Goal: Task Accomplishment & Management: Use online tool/utility

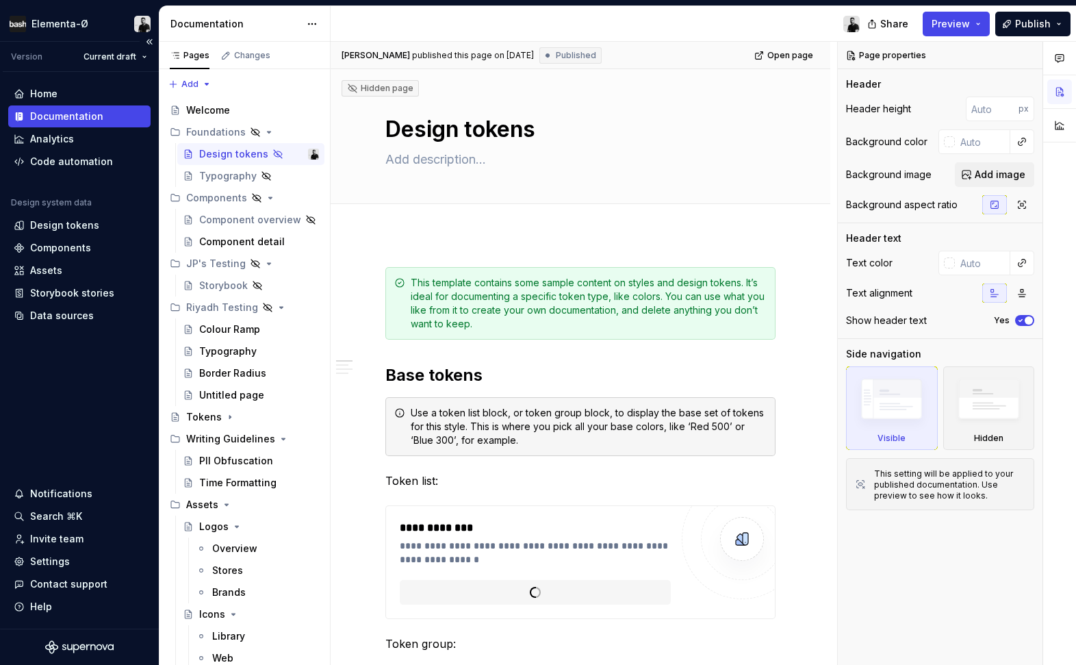
click at [82, 119] on div "Documentation" at bounding box center [66, 117] width 73 height 14
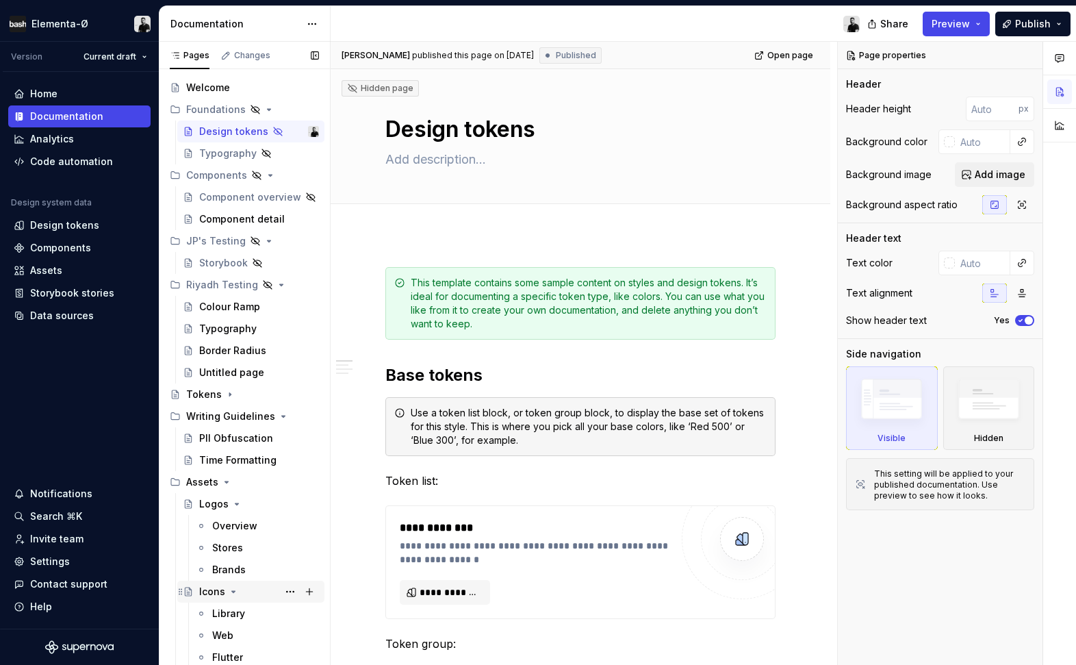
scroll to position [23, 0]
click at [54, 243] on div "Components" at bounding box center [60, 248] width 61 height 14
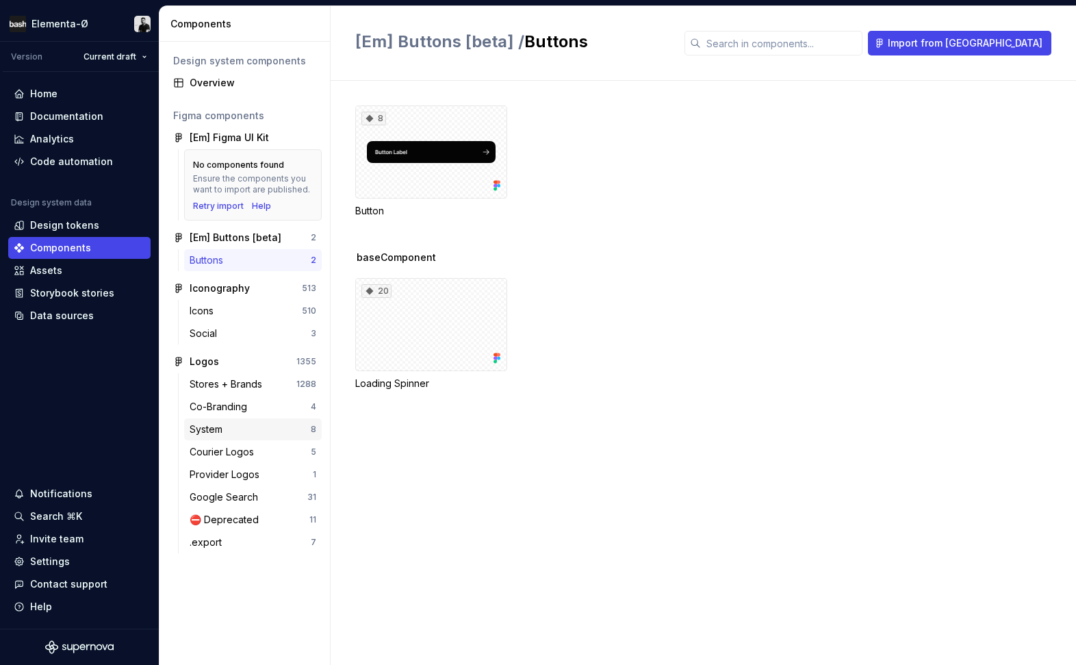
click at [230, 425] on div "System" at bounding box center [250, 429] width 121 height 14
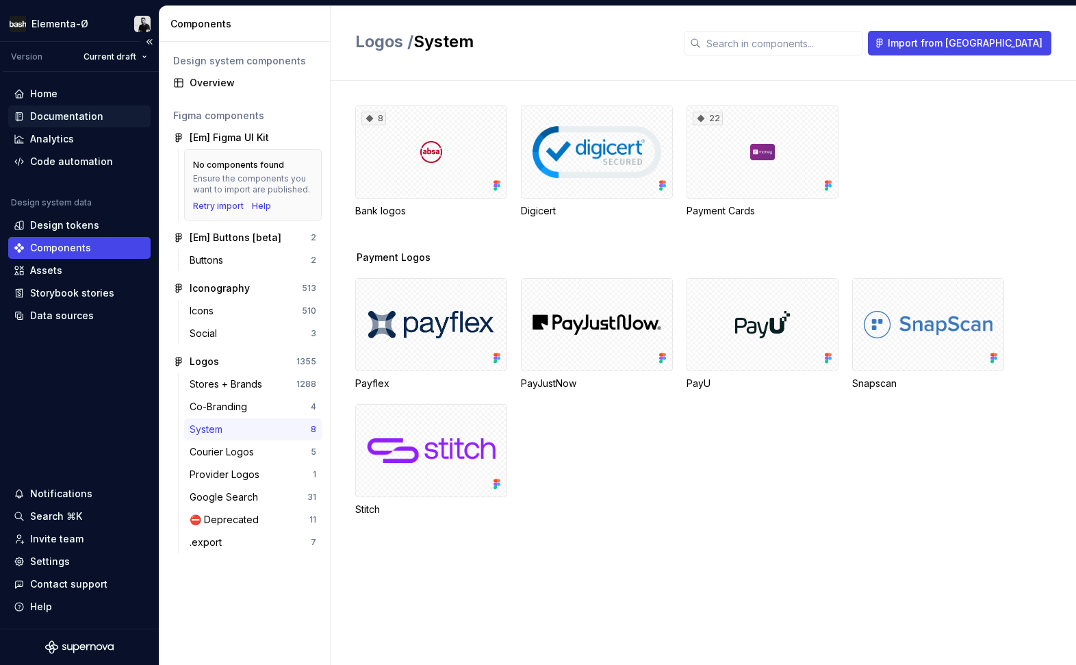
click at [53, 114] on div "Documentation" at bounding box center [66, 117] width 73 height 14
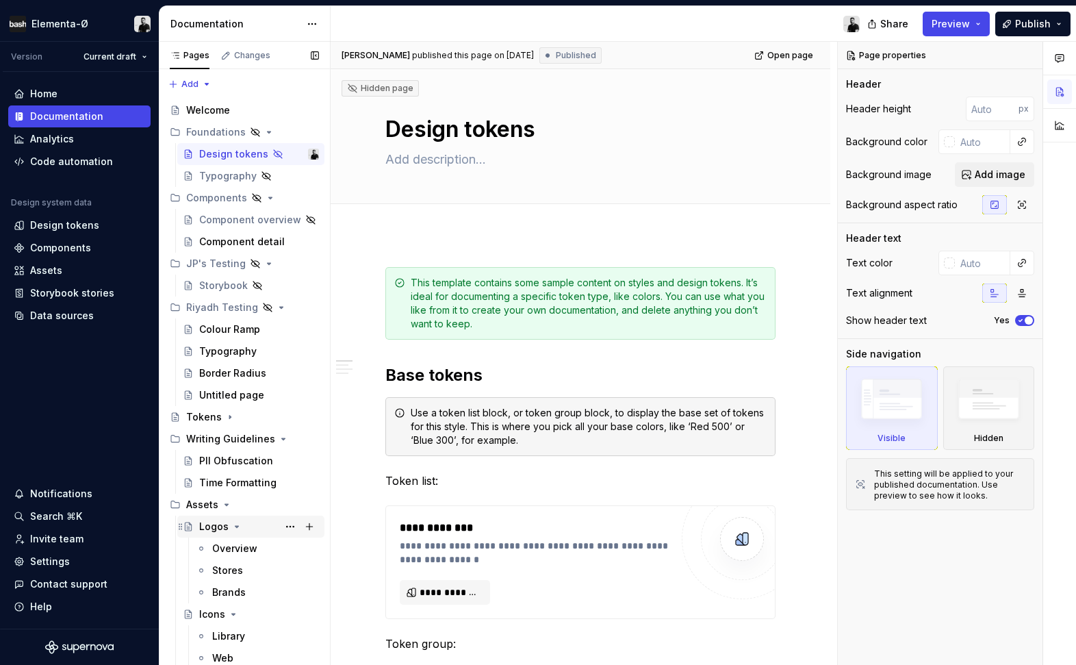
click at [213, 527] on div "Logos" at bounding box center [213, 527] width 29 height 14
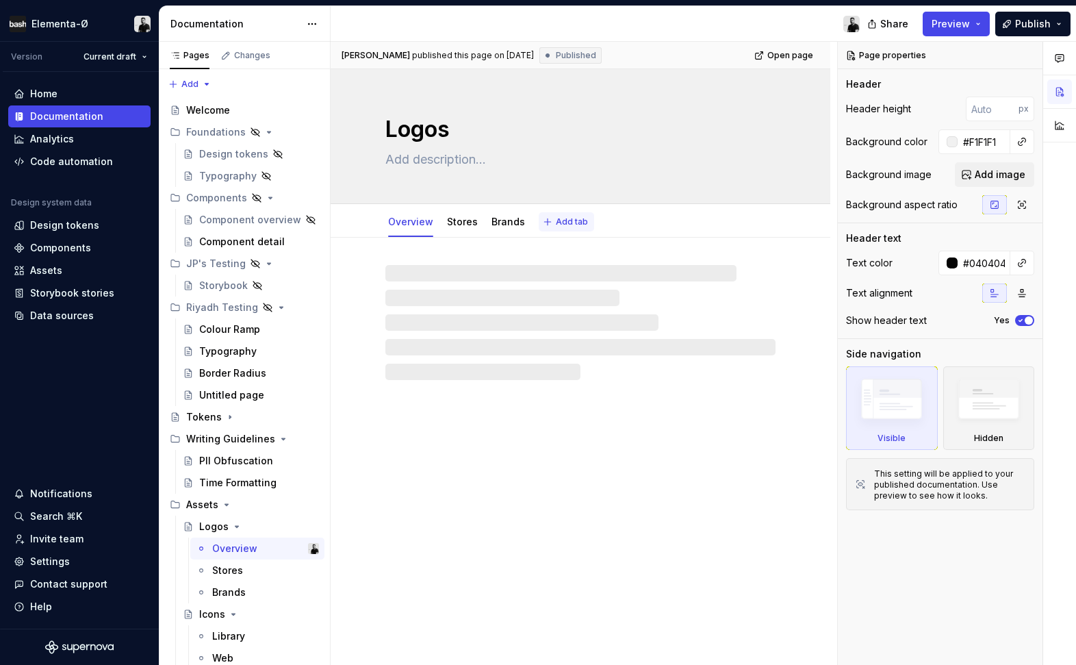
type textarea "*"
click at [566, 218] on span "Add tab" at bounding box center [572, 221] width 32 height 11
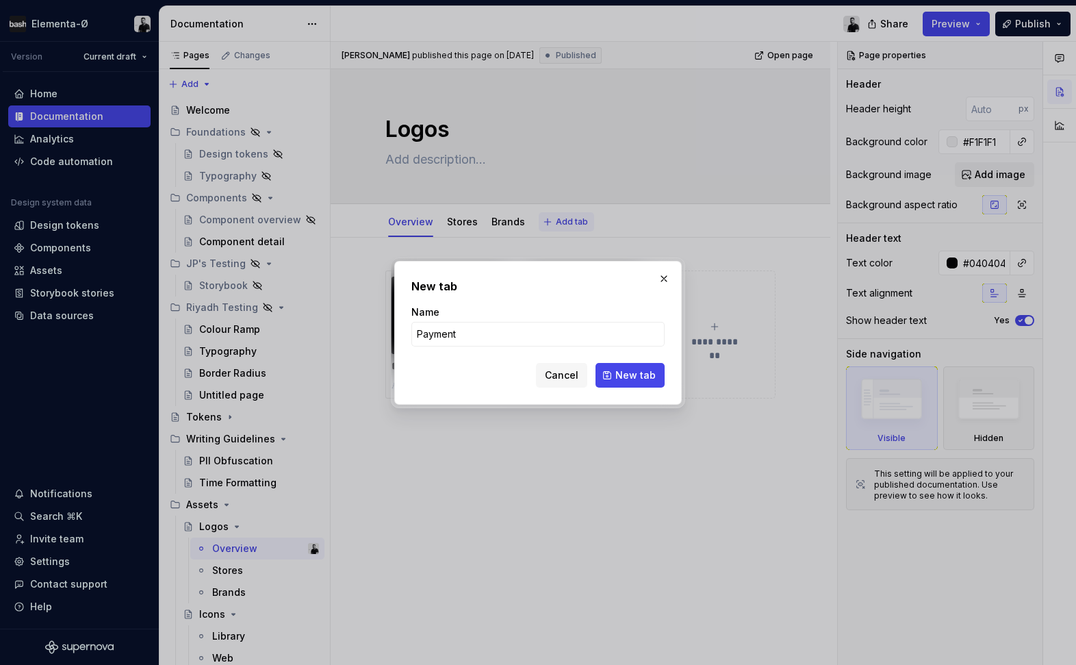
type input "Payments"
click at [631, 375] on button "New tab" at bounding box center [630, 375] width 69 height 25
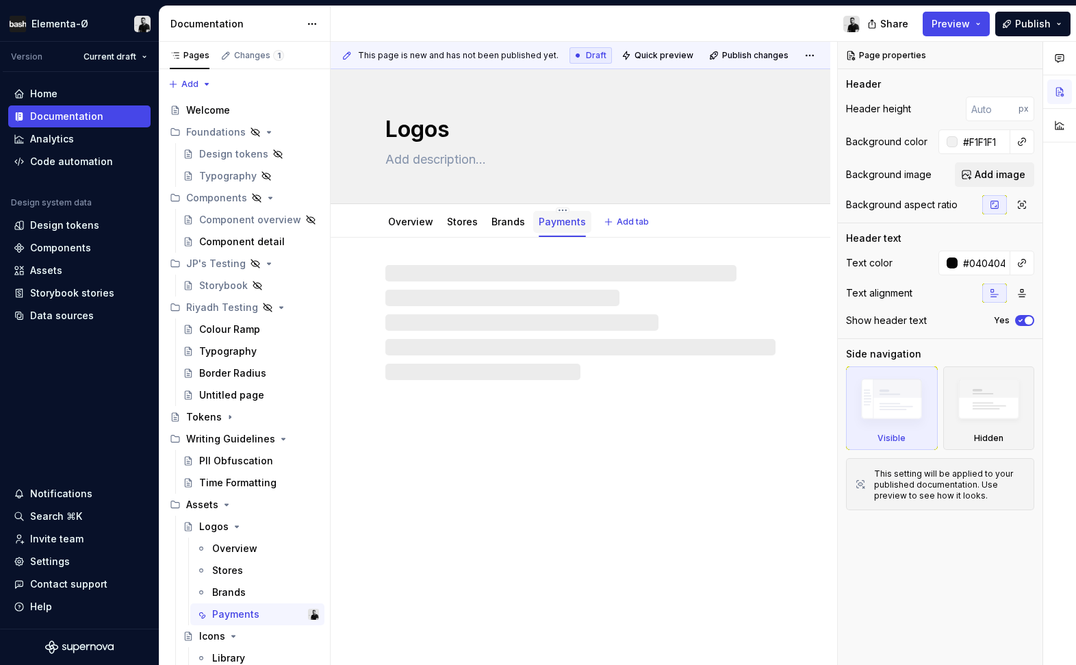
click at [551, 222] on link "Payments" at bounding box center [562, 222] width 47 height 12
click at [557, 207] on div "Payments" at bounding box center [562, 221] width 58 height 29
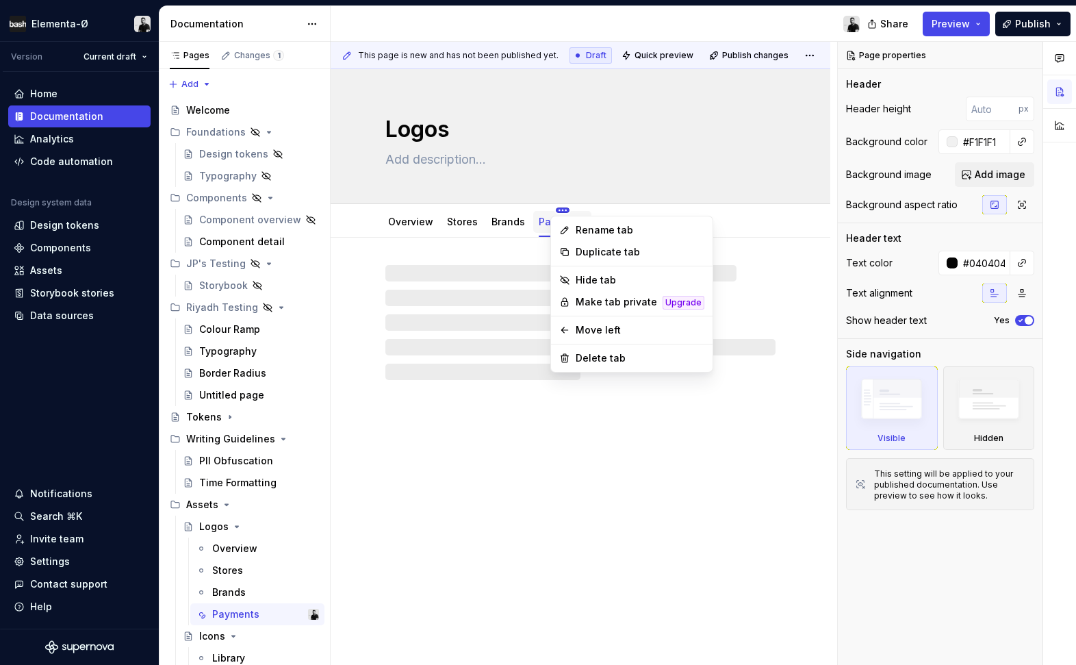
click at [557, 210] on html "Elementa-Ø Version Current draft Home Documentation Analytics Code automation D…" at bounding box center [538, 332] width 1076 height 665
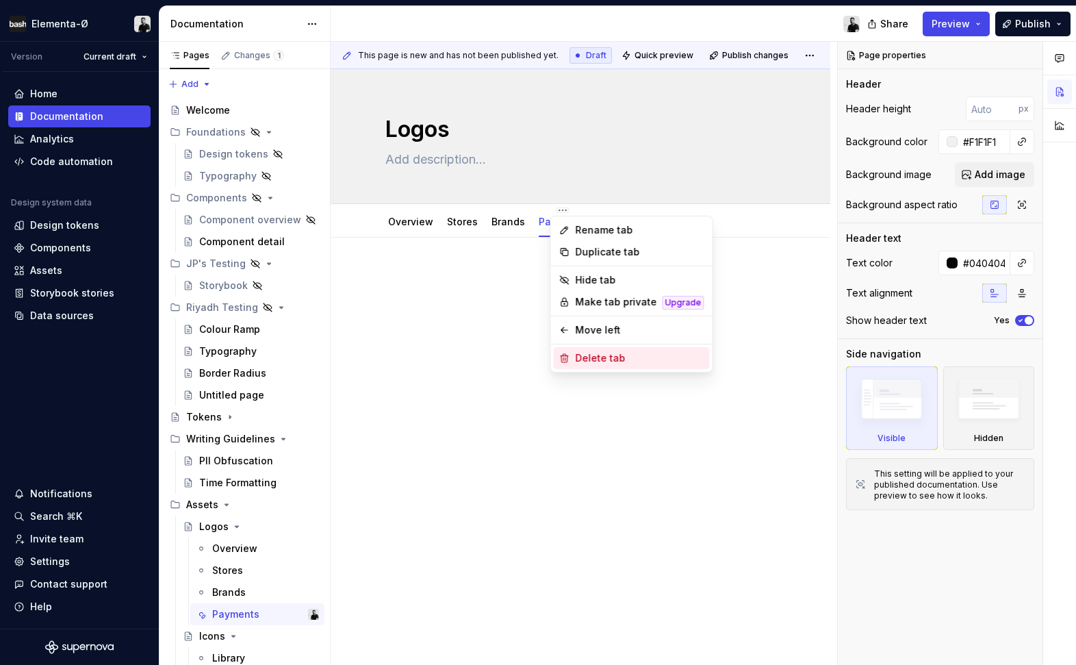
click at [593, 359] on div "Delete tab" at bounding box center [640, 358] width 129 height 14
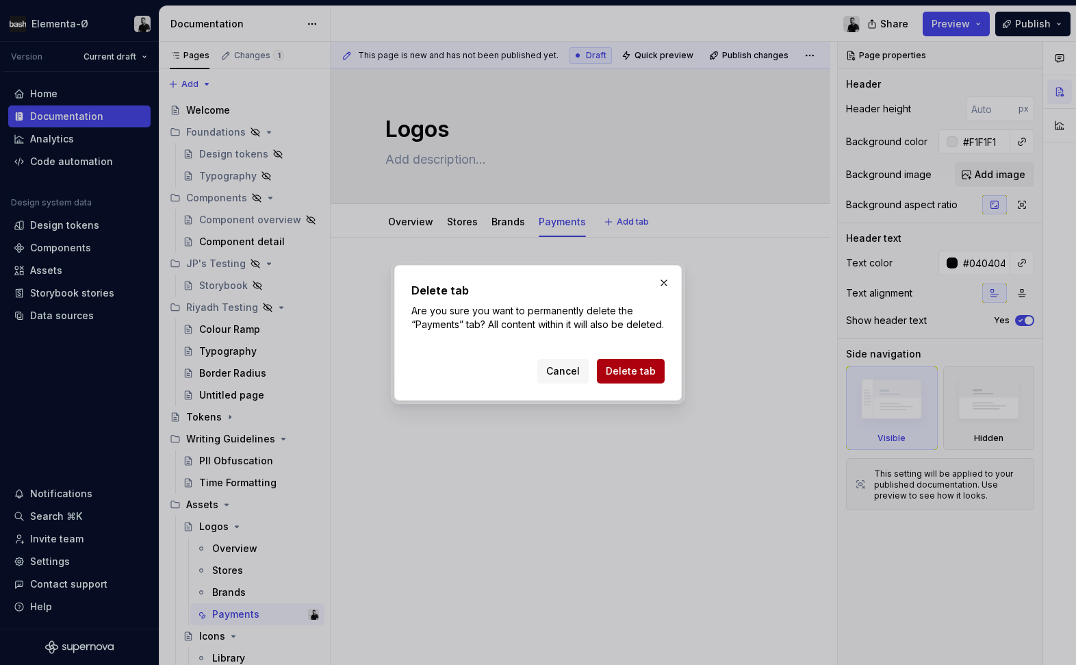
click at [620, 378] on span "Delete tab" at bounding box center [631, 371] width 50 height 14
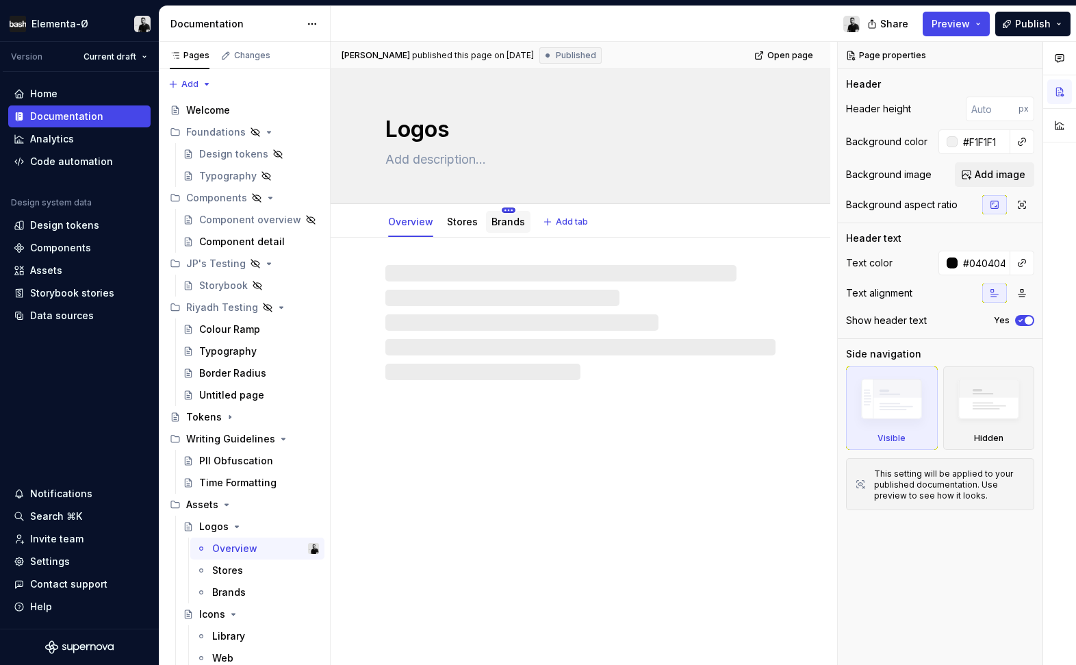
click at [505, 210] on html "Elementa-Ø Version Current draft Home Documentation Analytics Code automation D…" at bounding box center [538, 332] width 1076 height 665
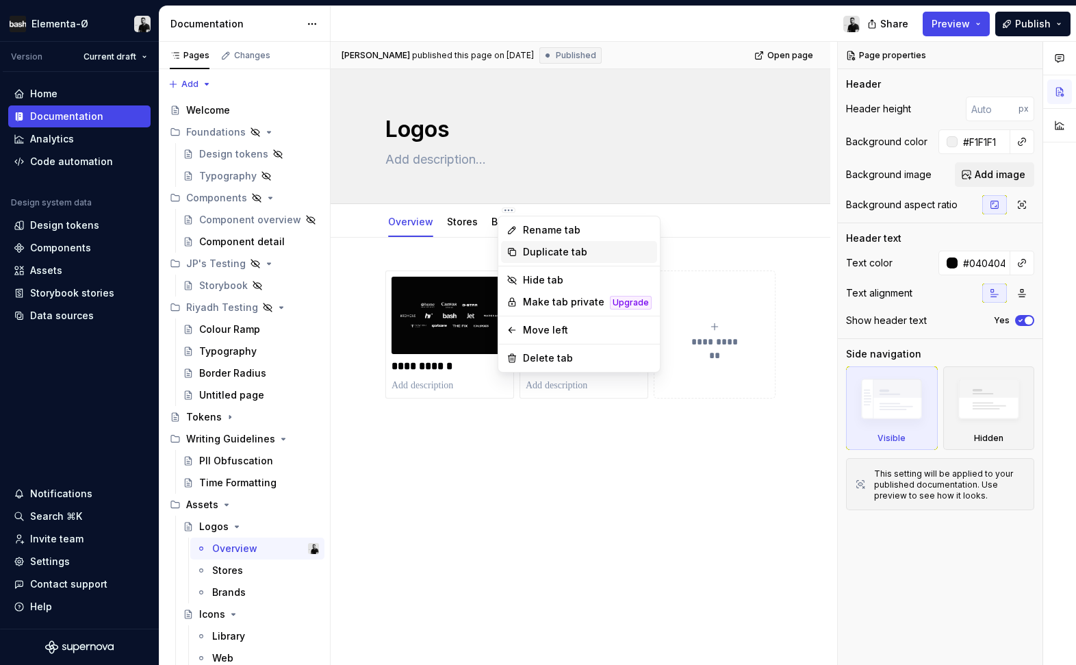
click at [546, 251] on div "Duplicate tab" at bounding box center [587, 252] width 129 height 14
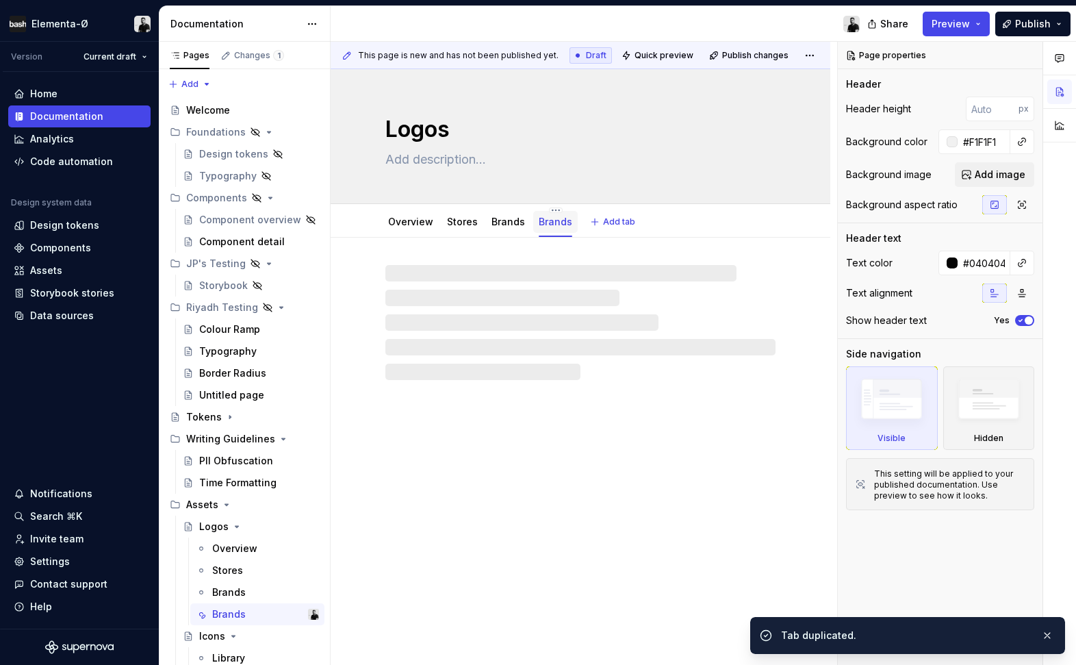
click at [552, 221] on link "Brands" at bounding box center [556, 222] width 34 height 12
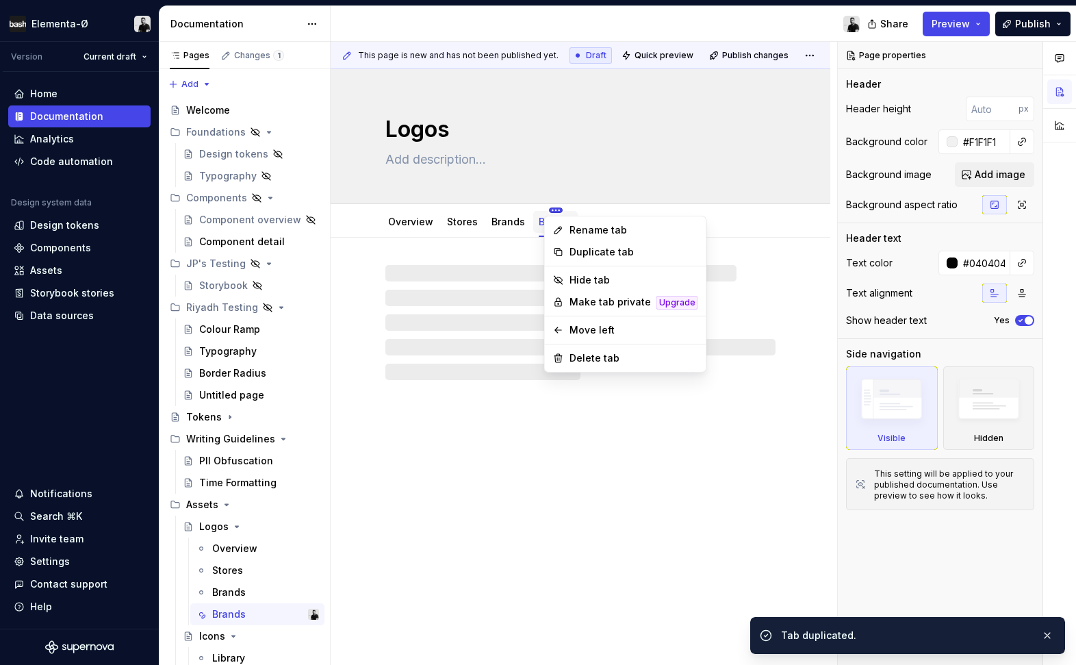
click at [549, 210] on html "Elementa-Ø Version Current draft Home Documentation Analytics Code automation D…" at bounding box center [538, 332] width 1076 height 665
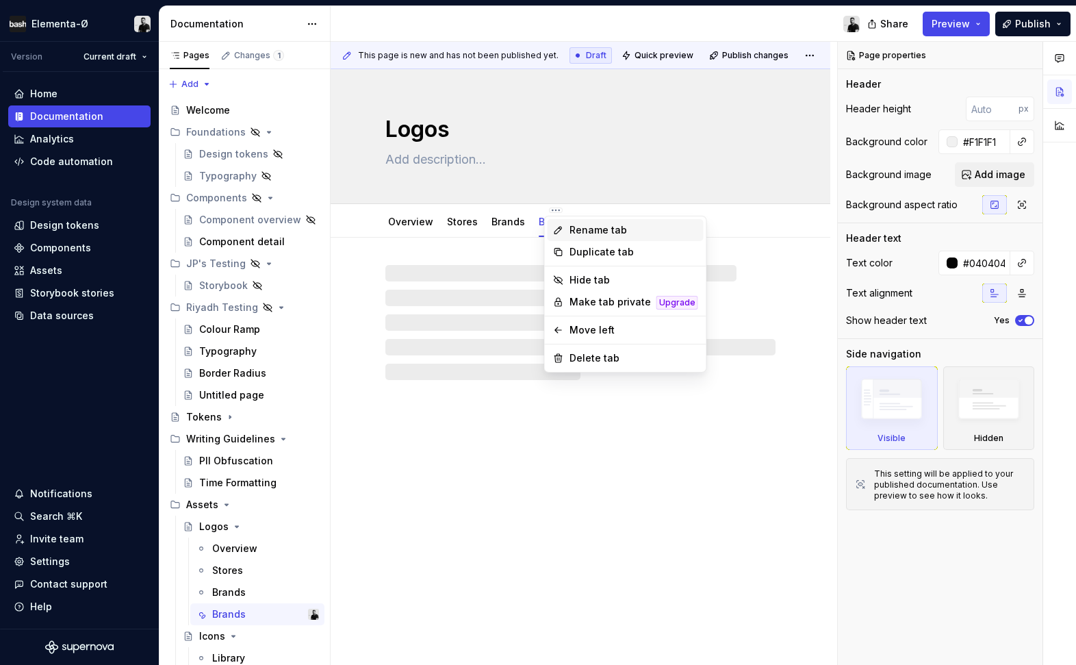
click at [593, 229] on div "Rename tab" at bounding box center [634, 230] width 129 height 14
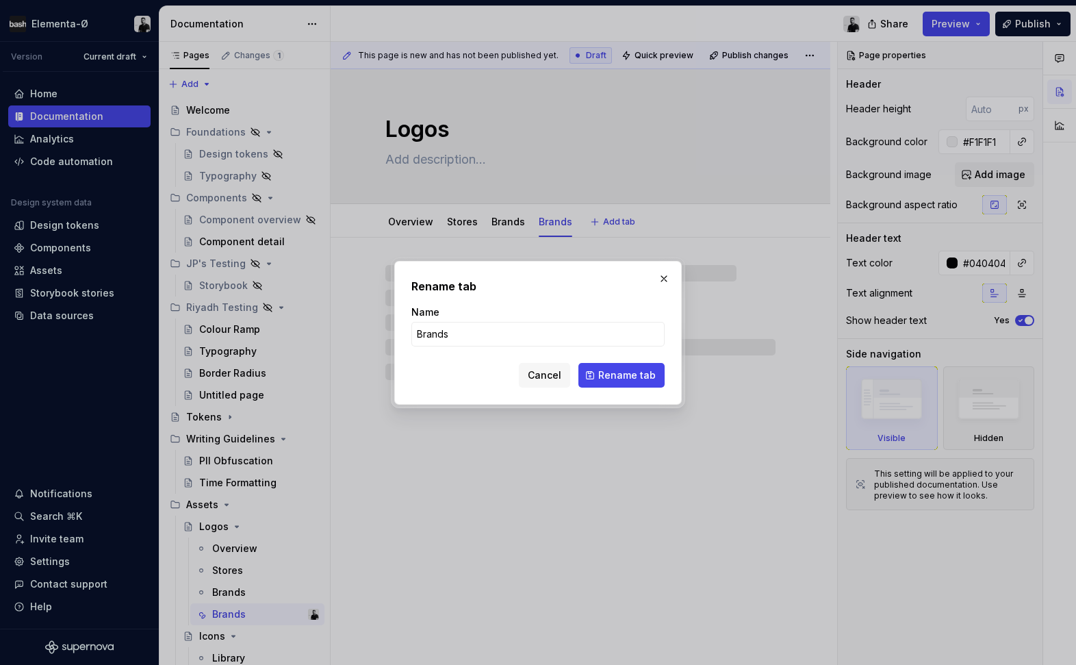
type textarea "*"
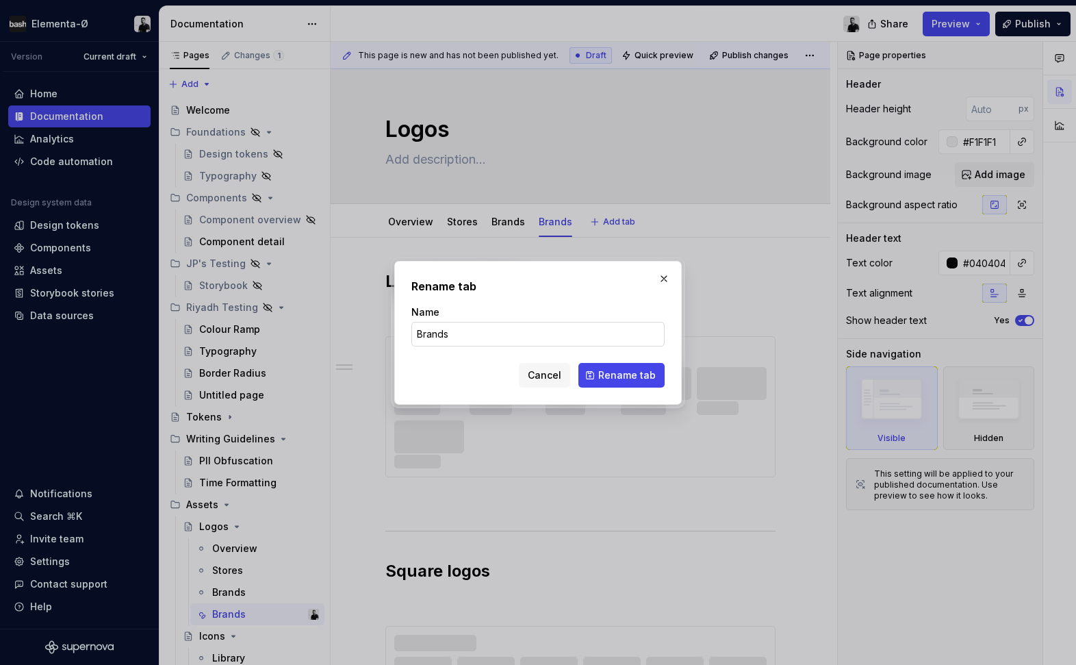
click at [494, 340] on input "Brands" at bounding box center [538, 334] width 253 height 25
type input "Payments"
click at [624, 382] on button "Rename tab" at bounding box center [622, 375] width 86 height 25
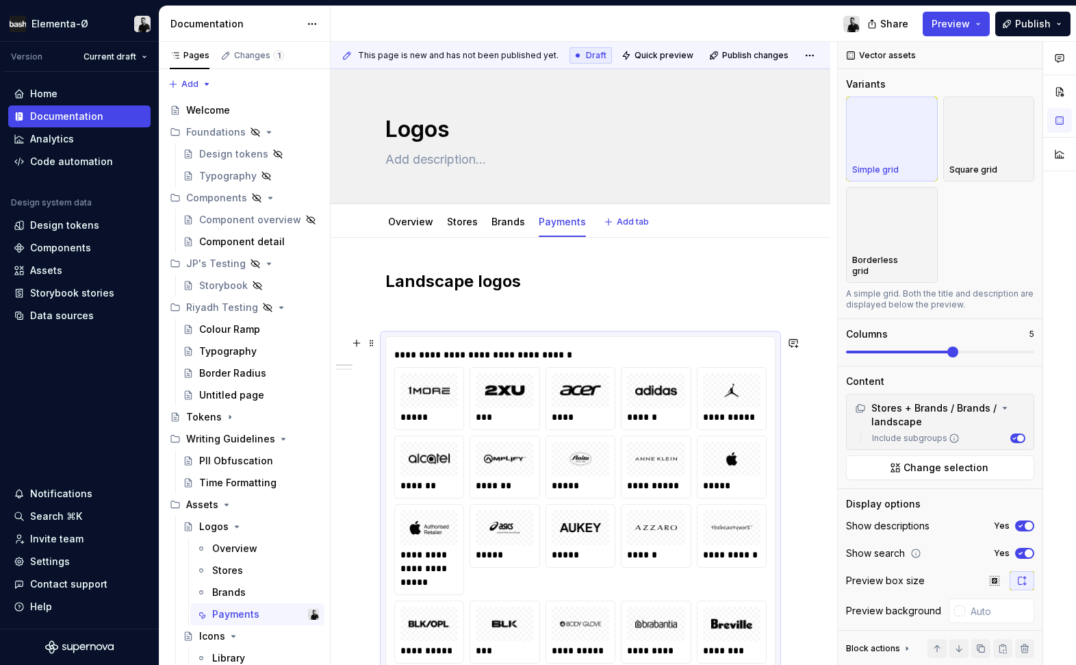
click at [615, 394] on div "****" at bounding box center [580, 399] width 68 height 62
click at [958, 467] on button "Change selection" at bounding box center [940, 467] width 188 height 25
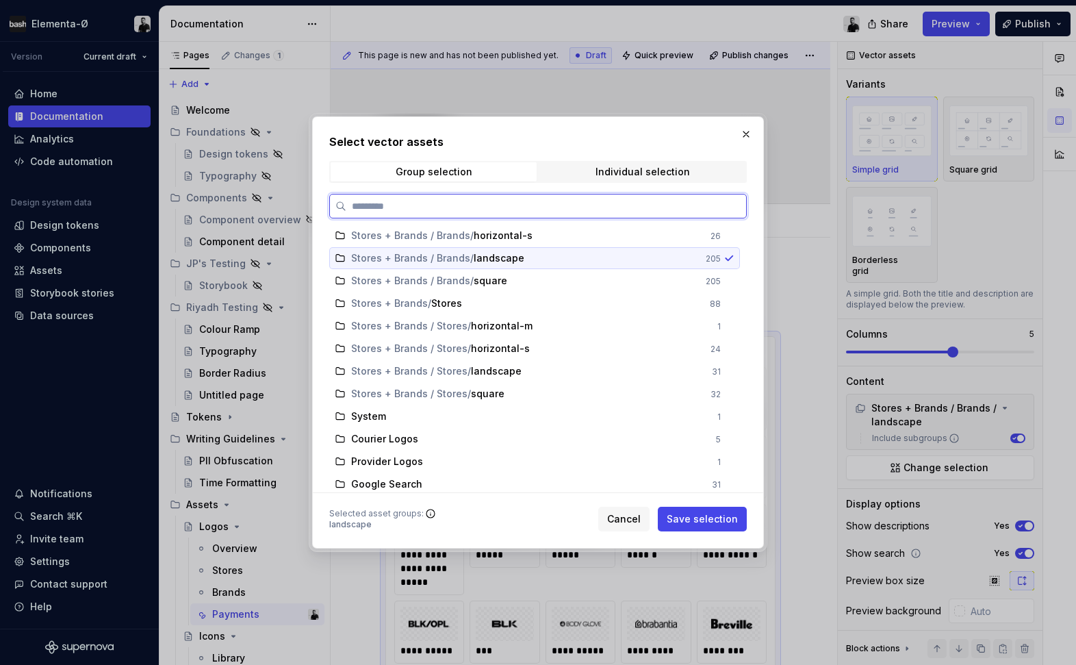
scroll to position [182, 0]
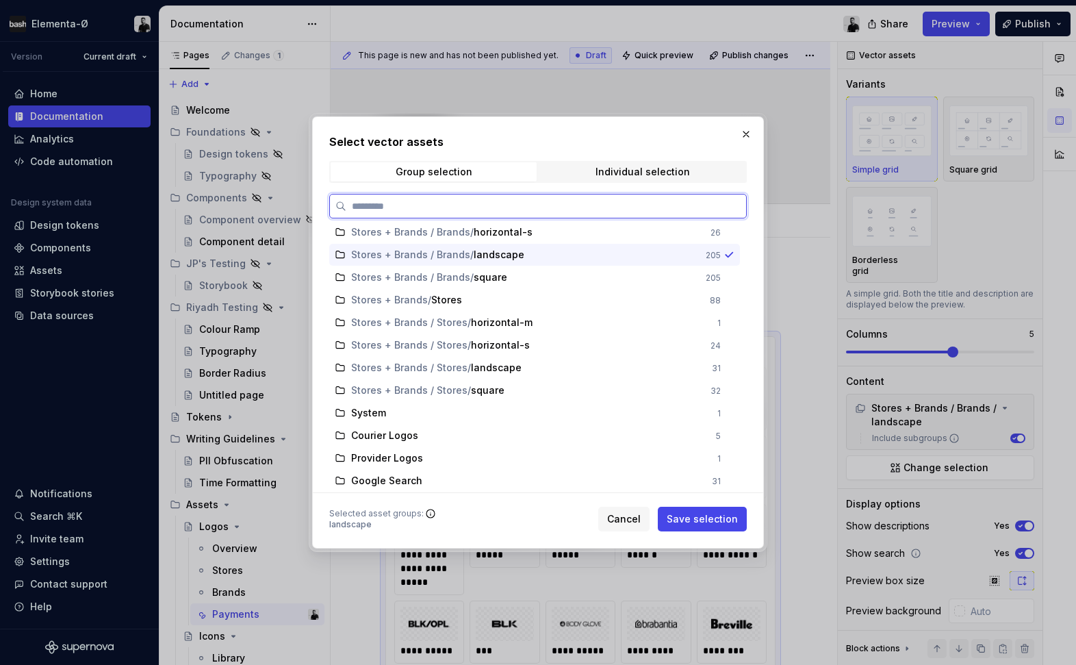
type textarea "*"
click at [423, 205] on input "search" at bounding box center [546, 206] width 400 height 14
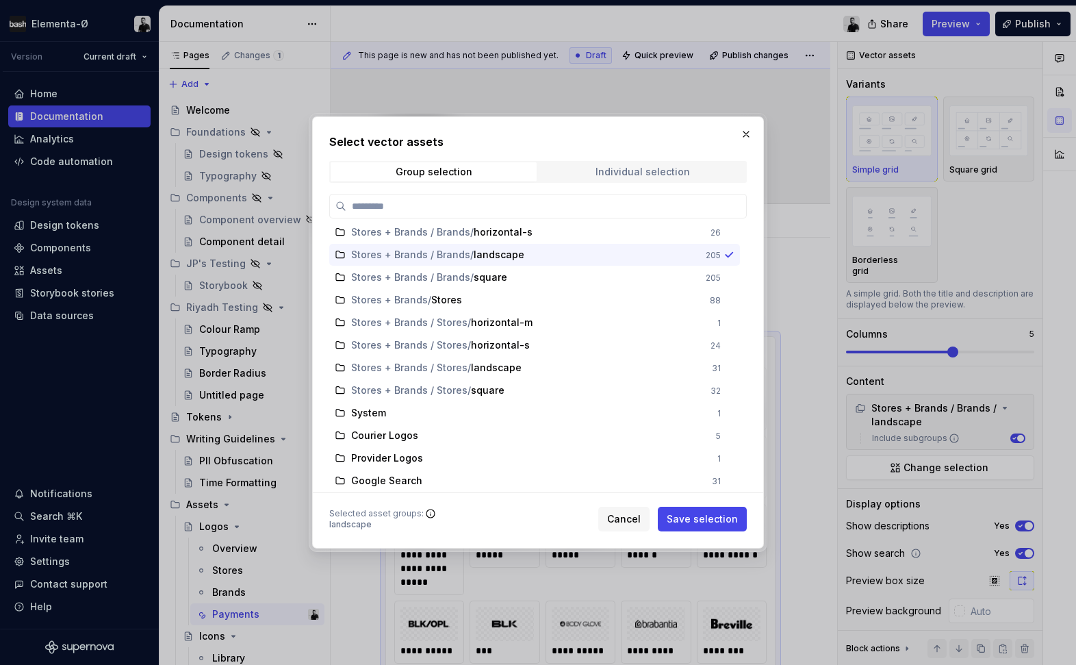
click at [649, 173] on div "Individual selection" at bounding box center [643, 171] width 94 height 11
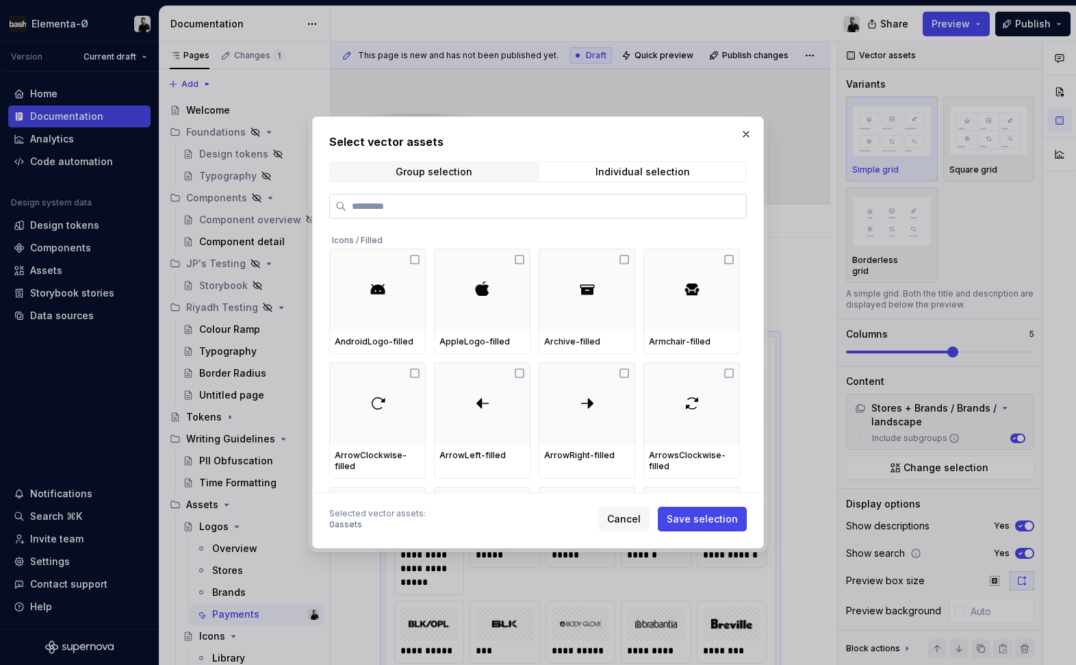
click at [484, 214] on label at bounding box center [538, 206] width 418 height 25
click at [484, 213] on input "search" at bounding box center [546, 206] width 400 height 14
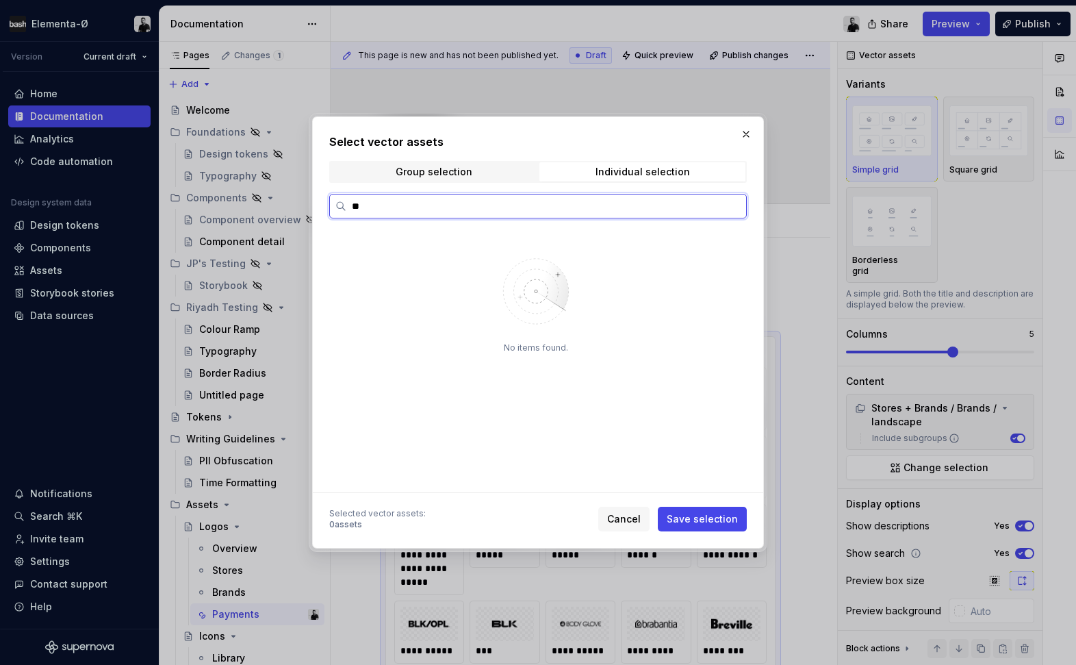
type input "*"
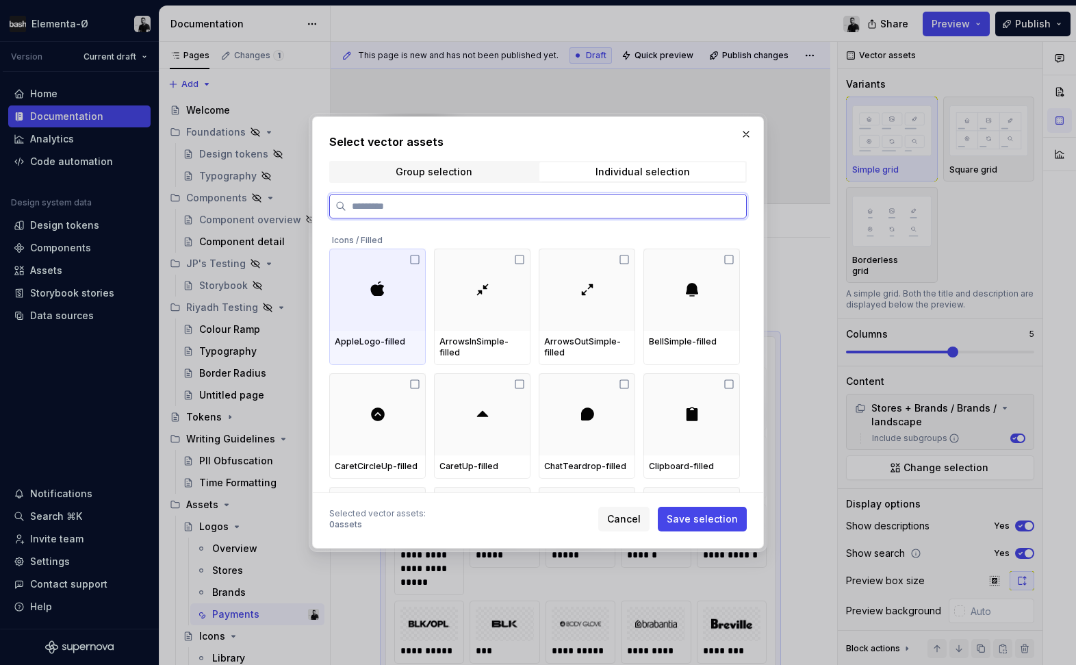
scroll to position [0, 0]
type input "*"
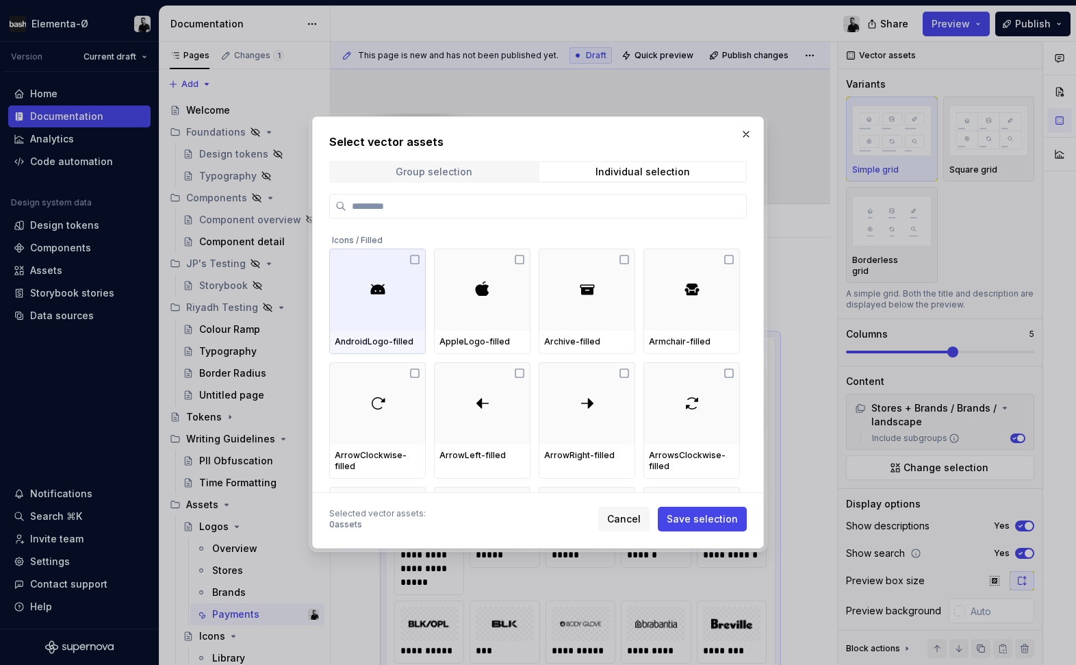
click at [487, 171] on span "Group selection" at bounding box center [434, 171] width 206 height 19
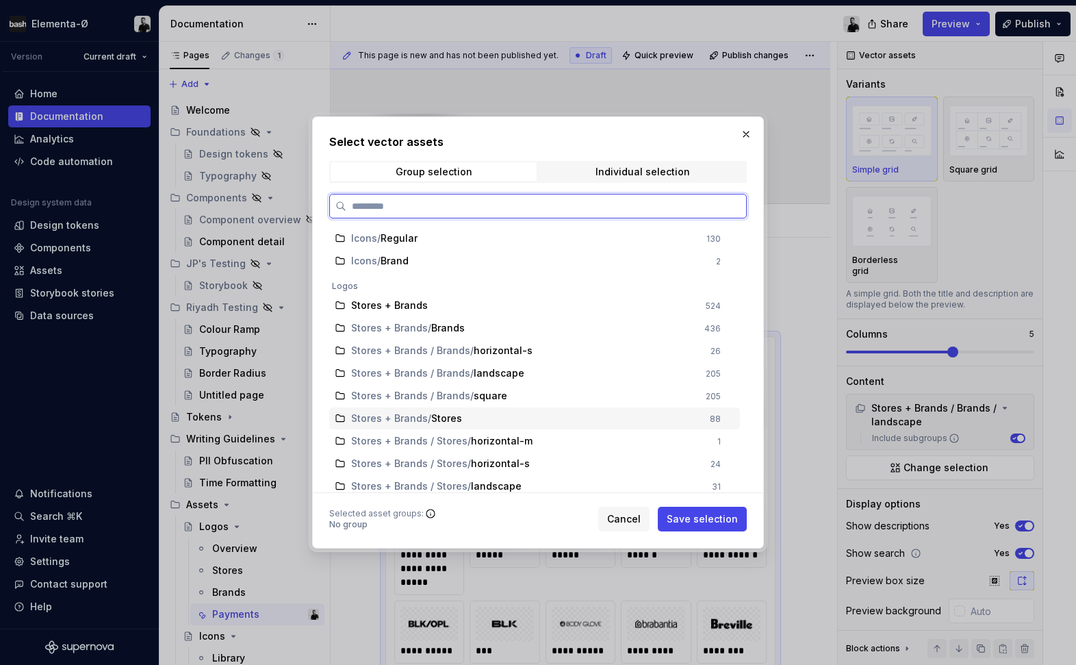
click at [449, 420] on span "Stores" at bounding box center [446, 419] width 31 height 14
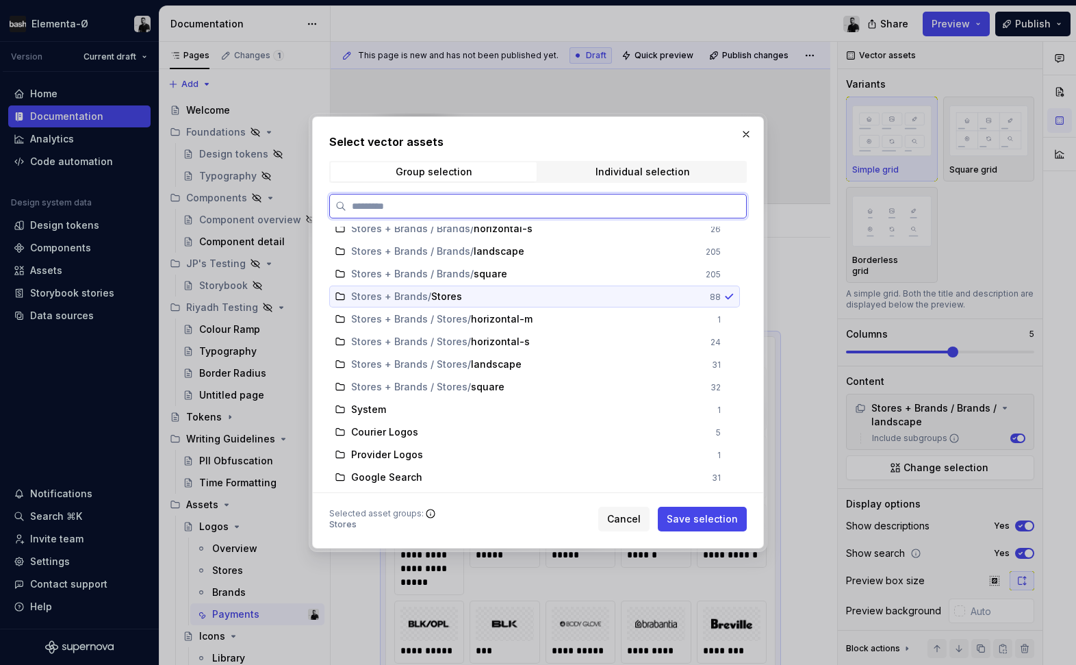
scroll to position [232, 0]
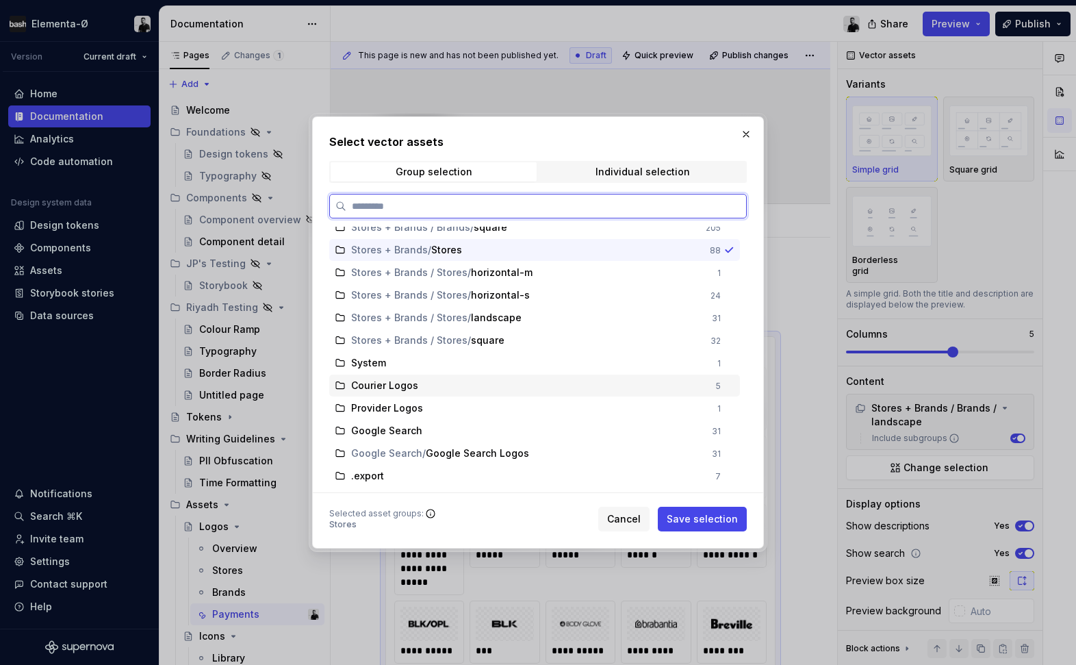
click at [419, 369] on div "System 1" at bounding box center [534, 363] width 411 height 22
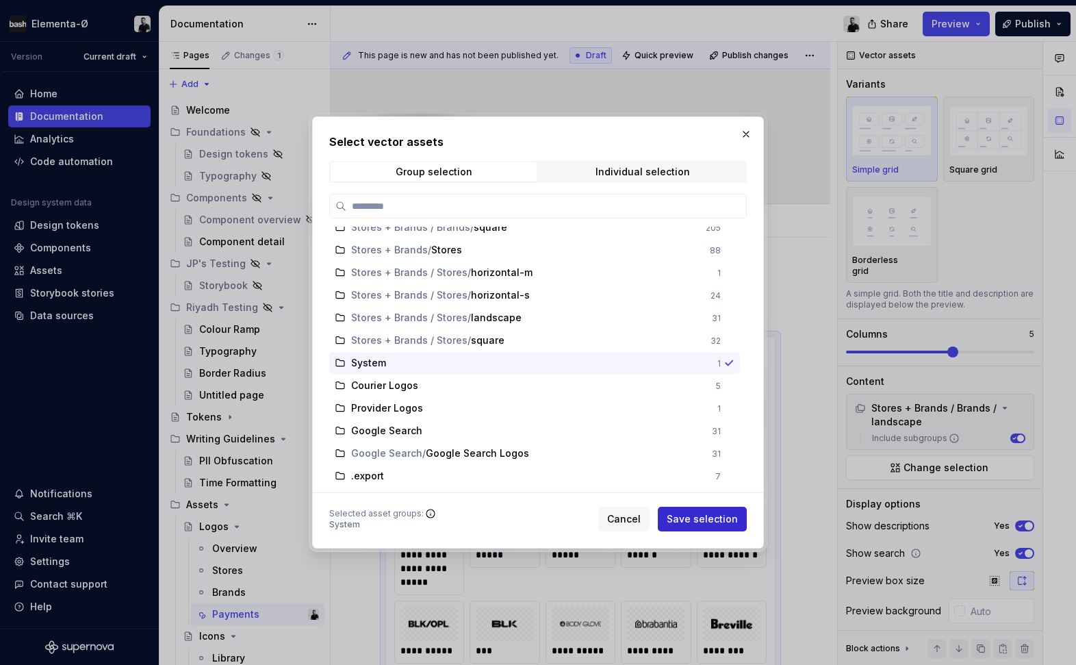
click at [705, 516] on span "Save selection" at bounding box center [702, 519] width 71 height 14
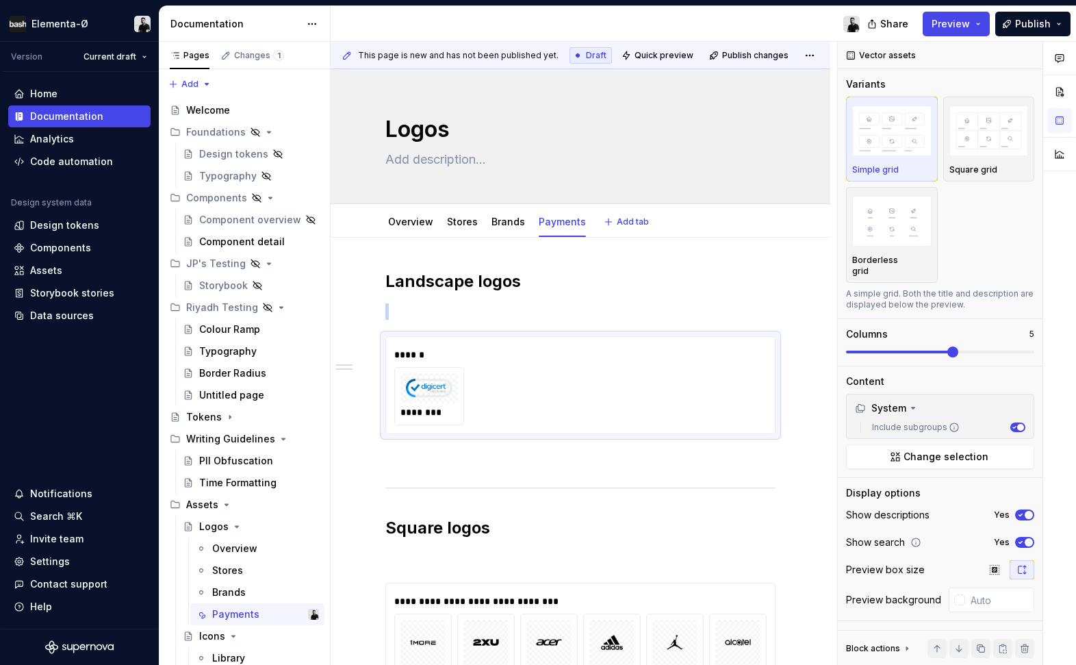
scroll to position [6, 0]
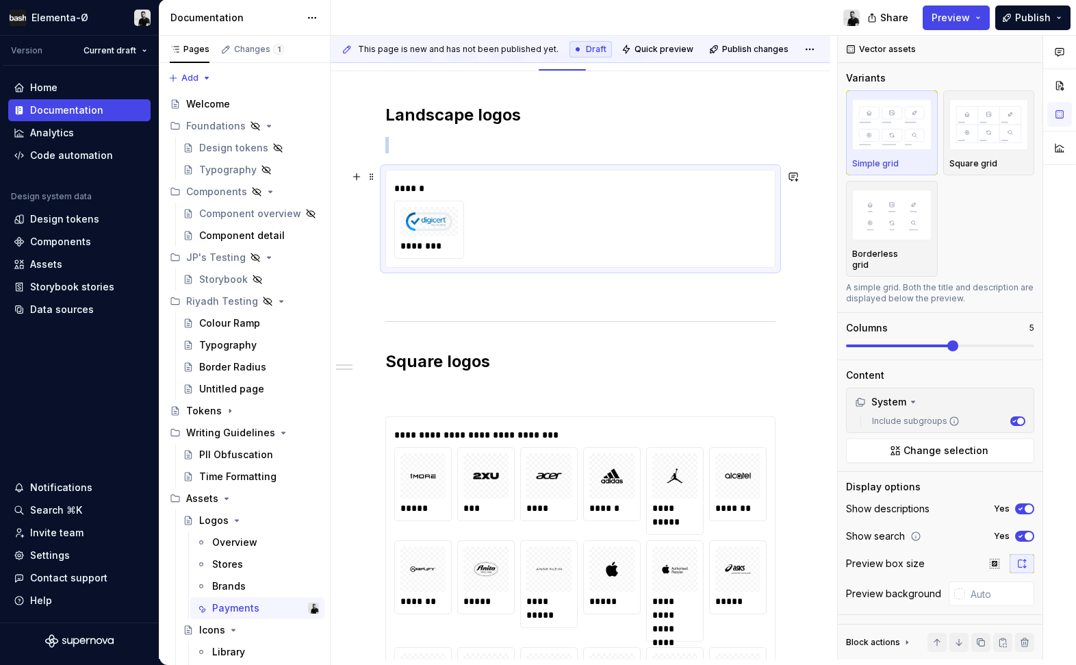
click at [648, 220] on div "********" at bounding box center [580, 230] width 373 height 58
click at [1022, 416] on button "Include subgroups" at bounding box center [1018, 421] width 15 height 10
click at [1015, 418] on span "button" at bounding box center [1015, 421] width 7 height 7
click at [913, 401] on icon at bounding box center [913, 401] width 3 height 1
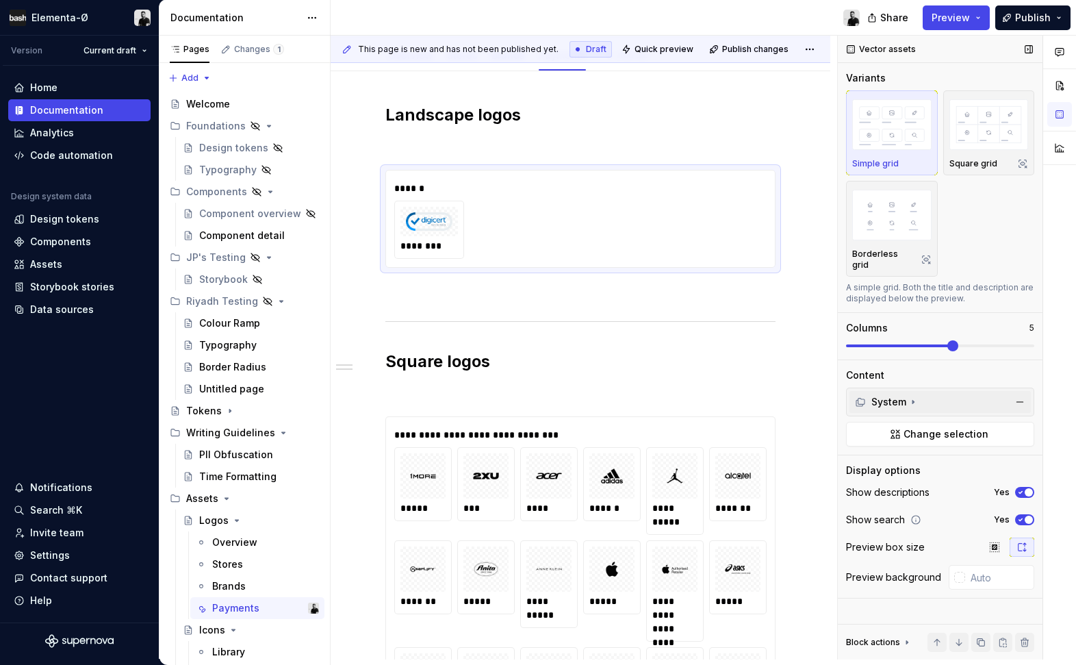
click at [913, 401] on icon at bounding box center [913, 402] width 1 height 3
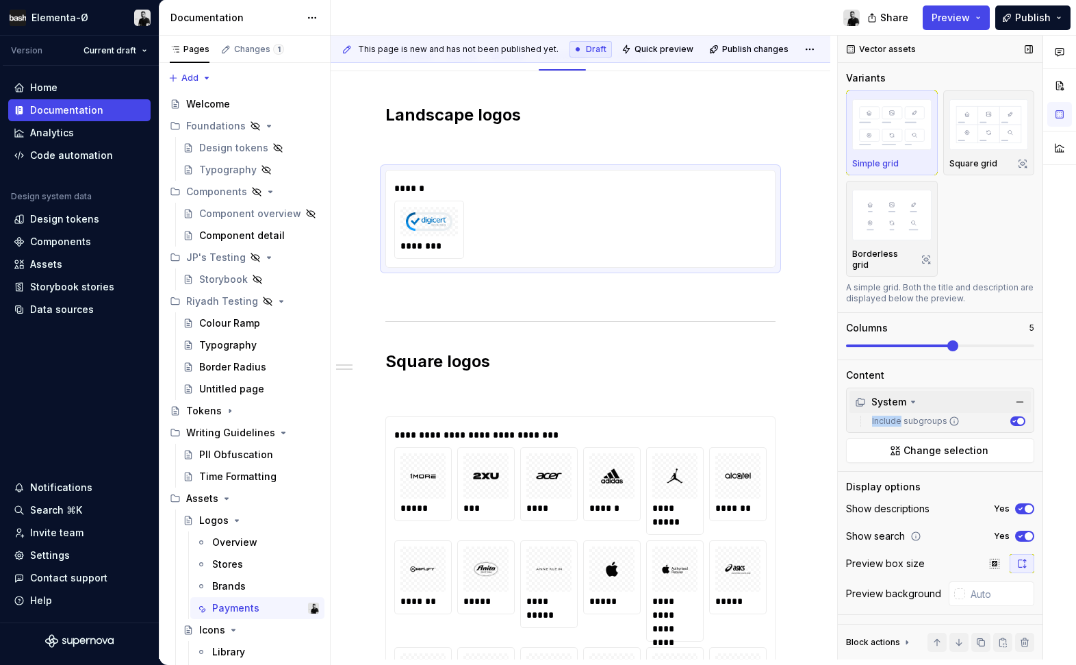
click at [913, 401] on icon at bounding box center [913, 401] width 3 height 1
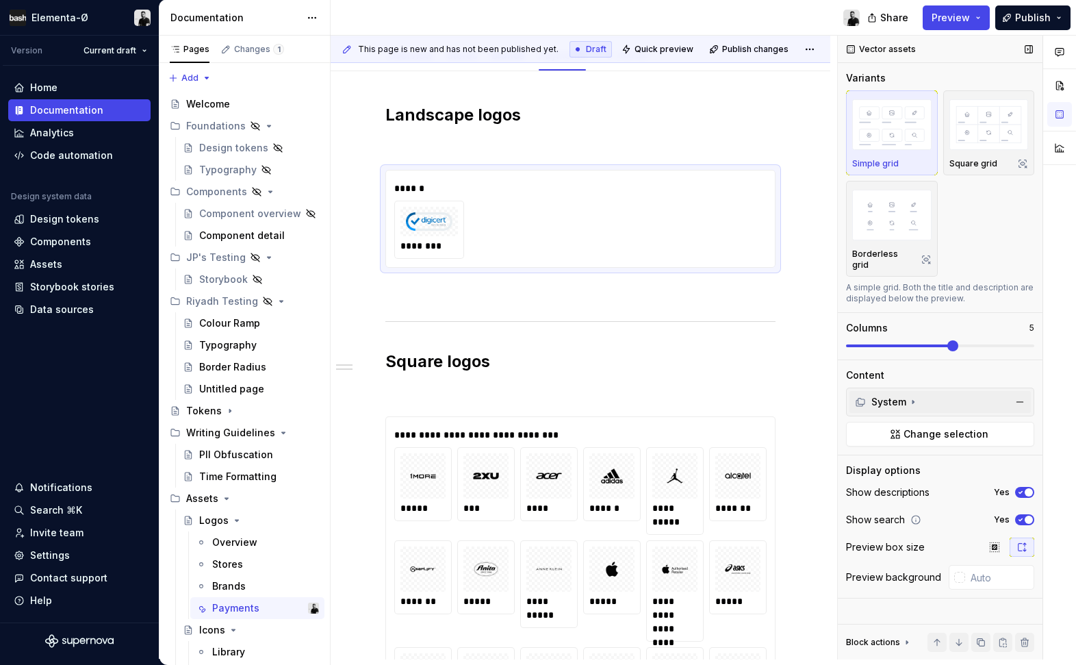
click at [913, 401] on icon at bounding box center [913, 402] width 1 height 3
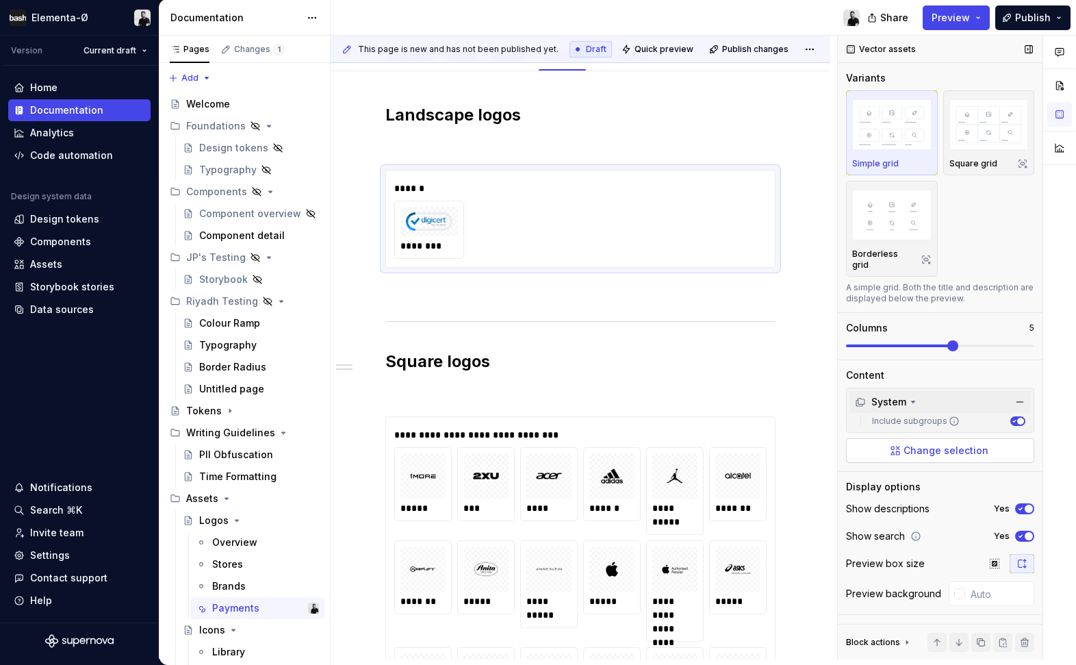
click at [926, 444] on span "Change selection" at bounding box center [946, 451] width 85 height 14
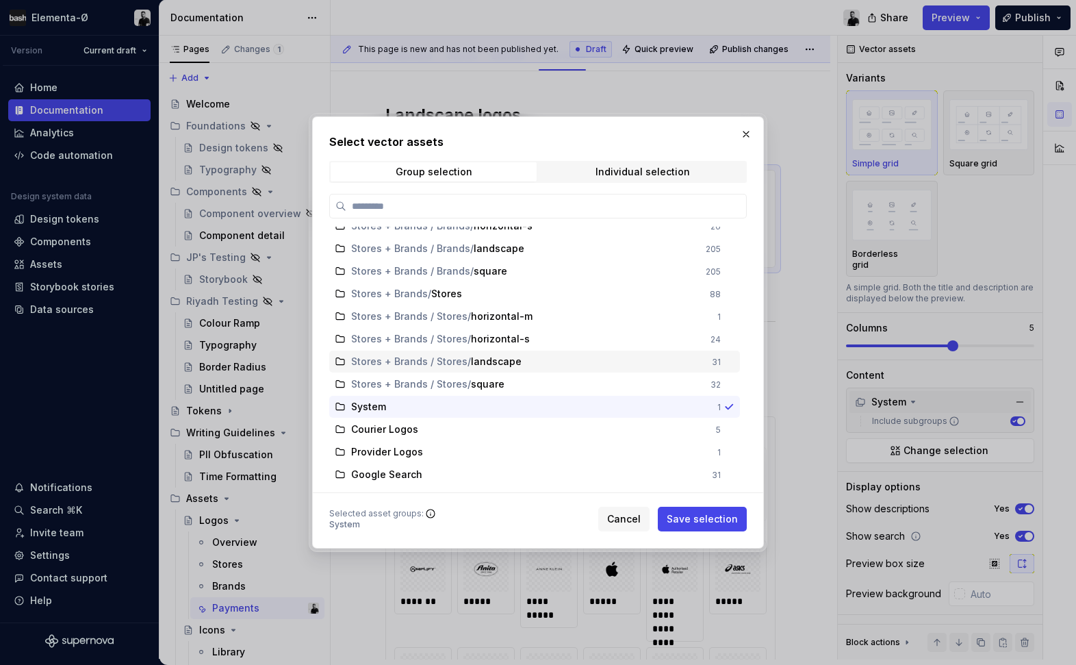
scroll to position [190, 0]
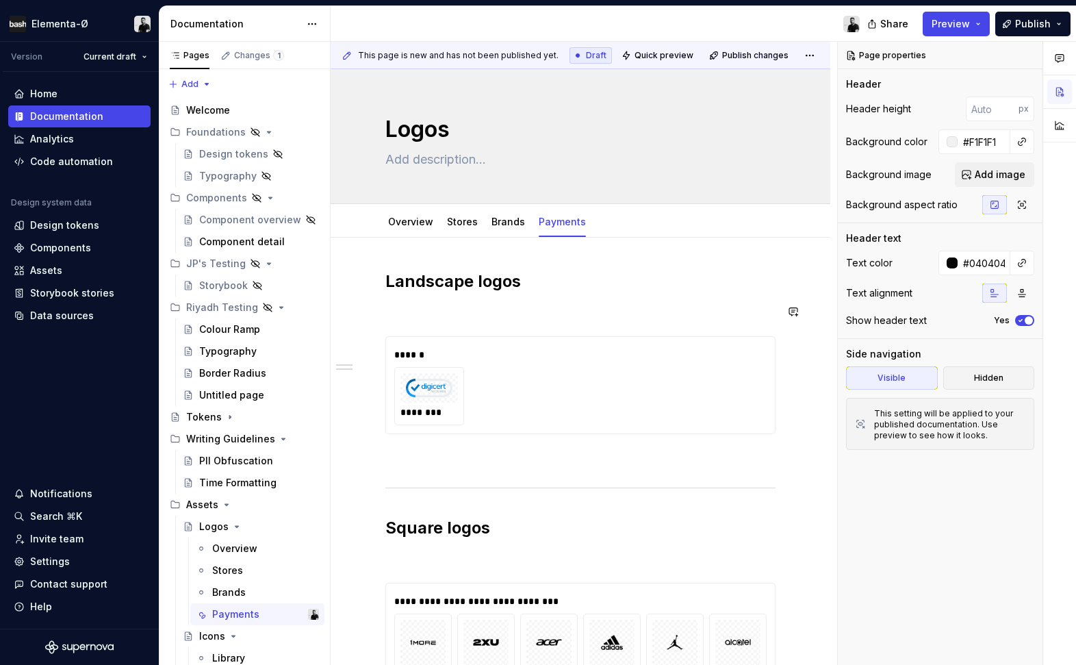
type textarea "*"
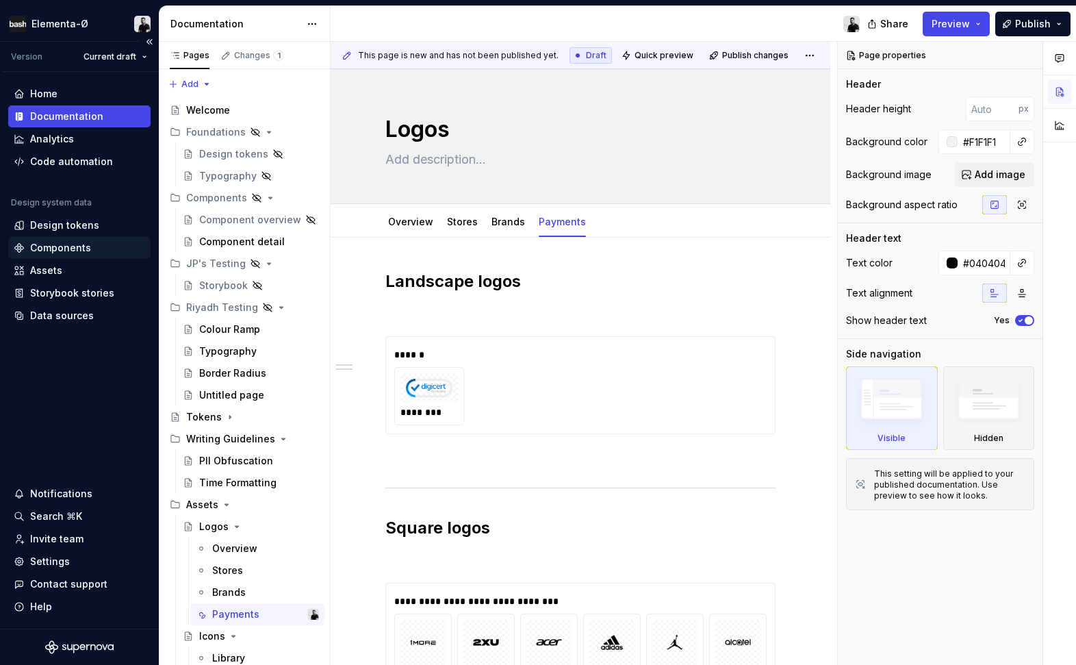
click at [76, 249] on div "Components" at bounding box center [60, 248] width 61 height 14
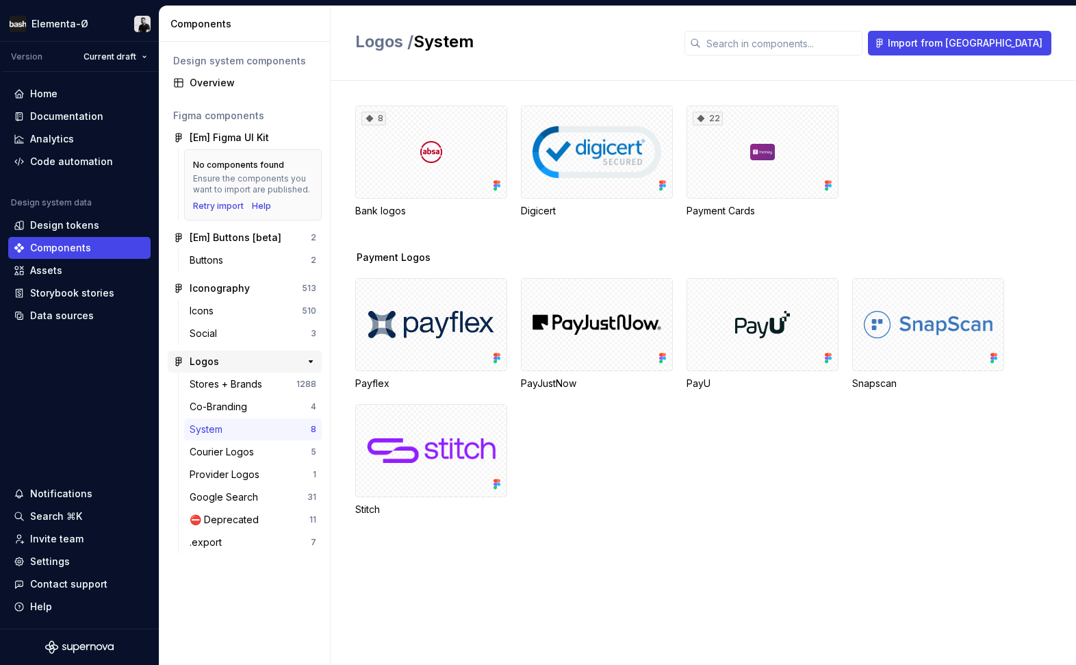
click at [218, 361] on div "Logos" at bounding box center [204, 362] width 29 height 14
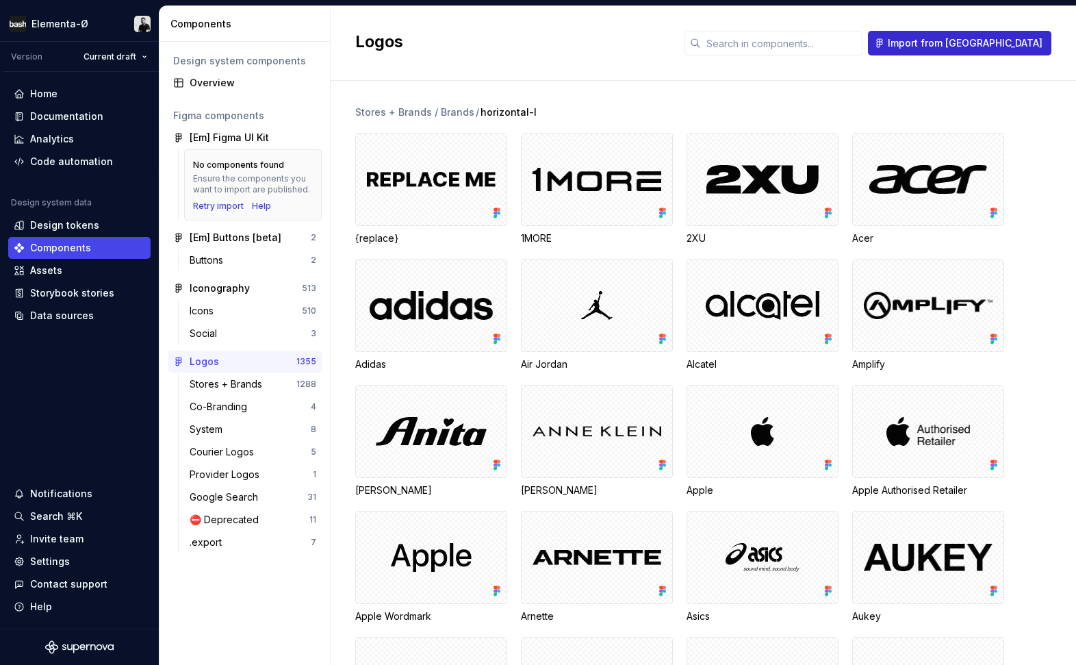
click at [980, 49] on span "Import from [GEOGRAPHIC_DATA]" at bounding box center [965, 43] width 155 height 14
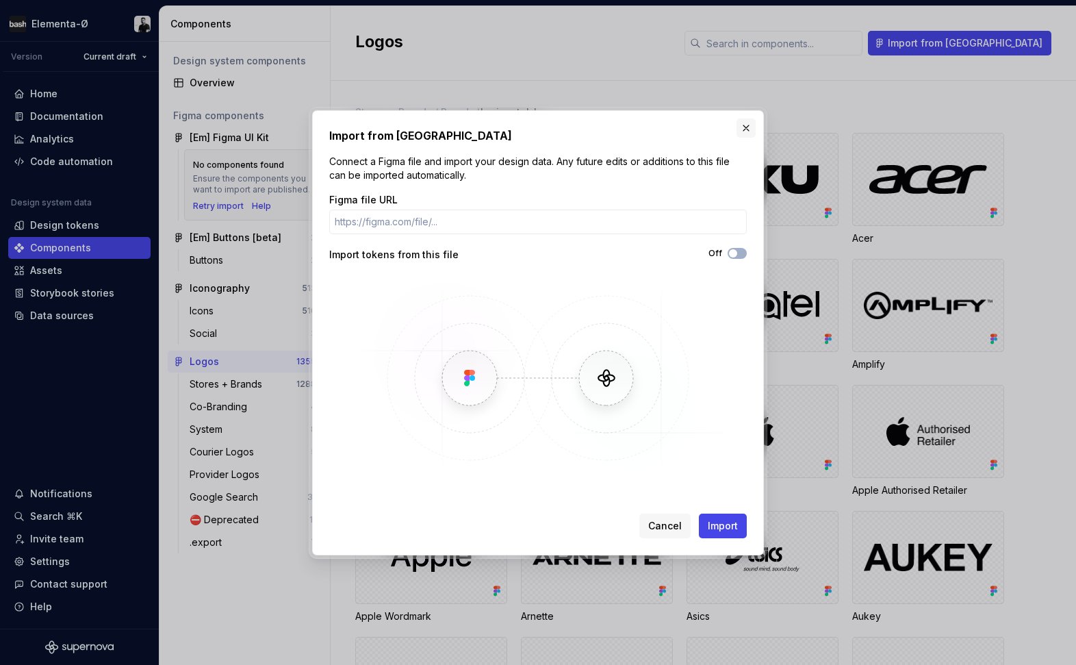
click at [750, 130] on button "button" at bounding box center [746, 127] width 19 height 19
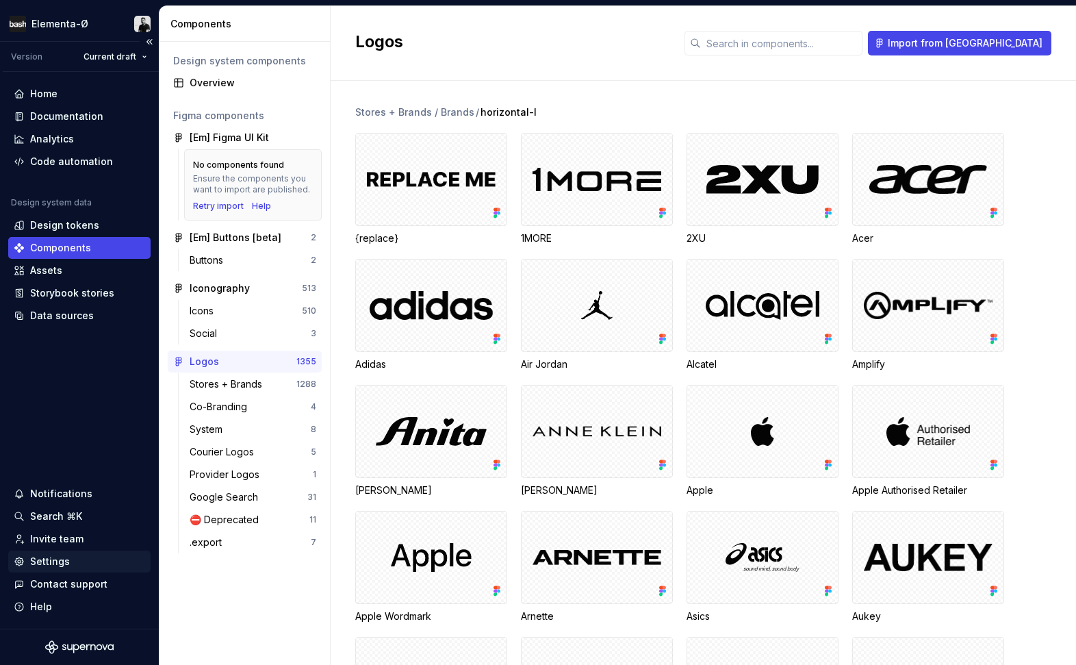
click at [55, 559] on div "Settings" at bounding box center [50, 562] width 40 height 14
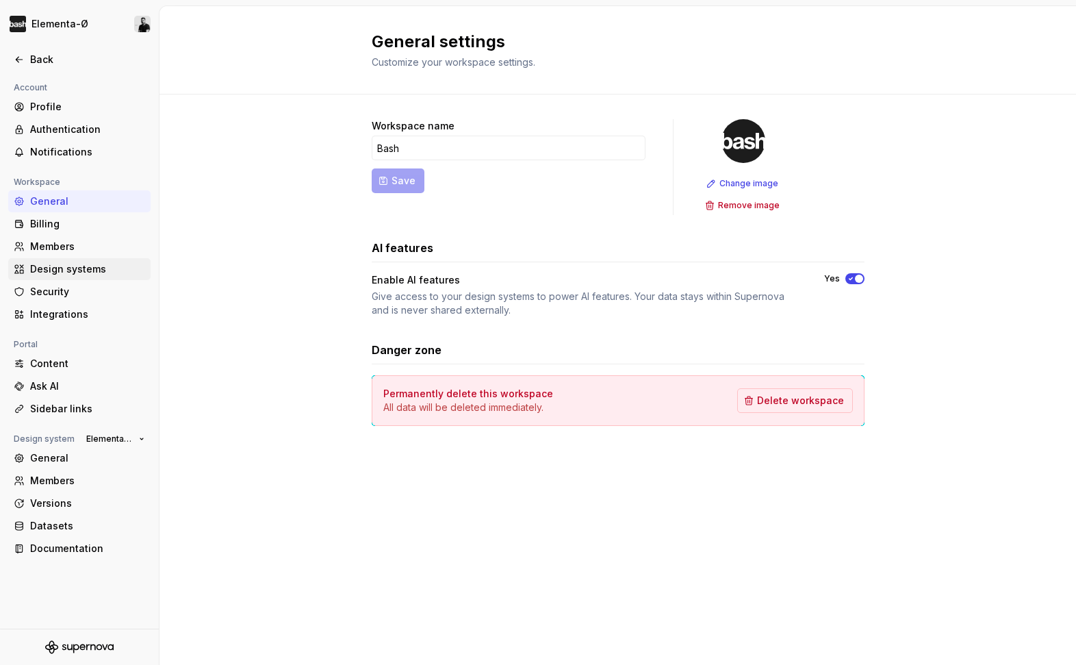
click at [51, 265] on div "Design systems" at bounding box center [87, 269] width 115 height 14
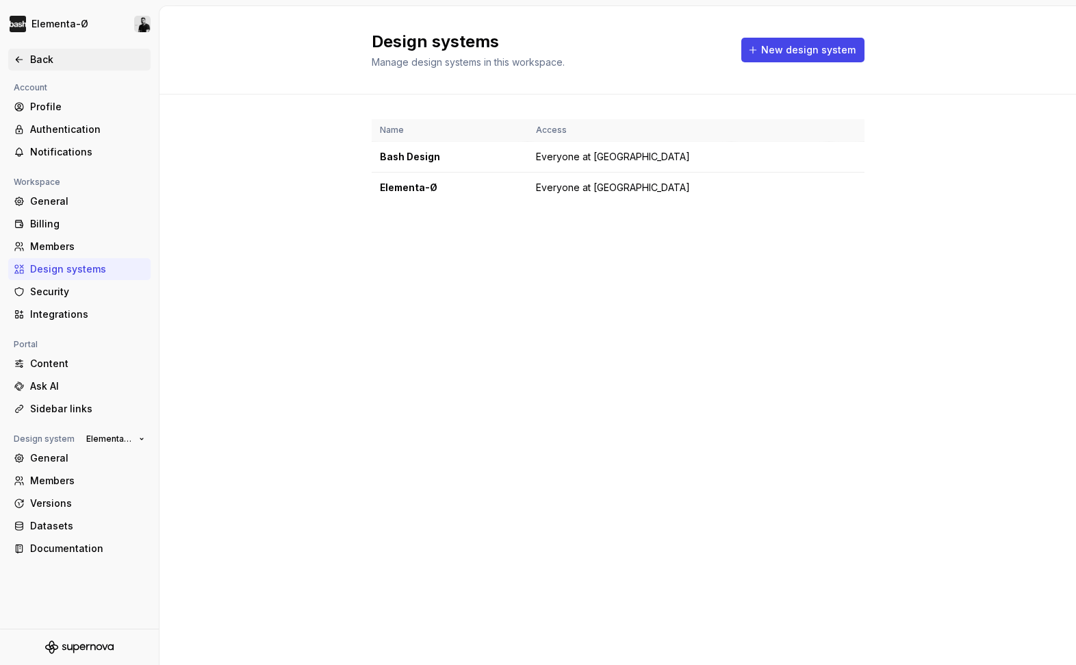
click at [31, 54] on div "Back" at bounding box center [87, 60] width 115 height 14
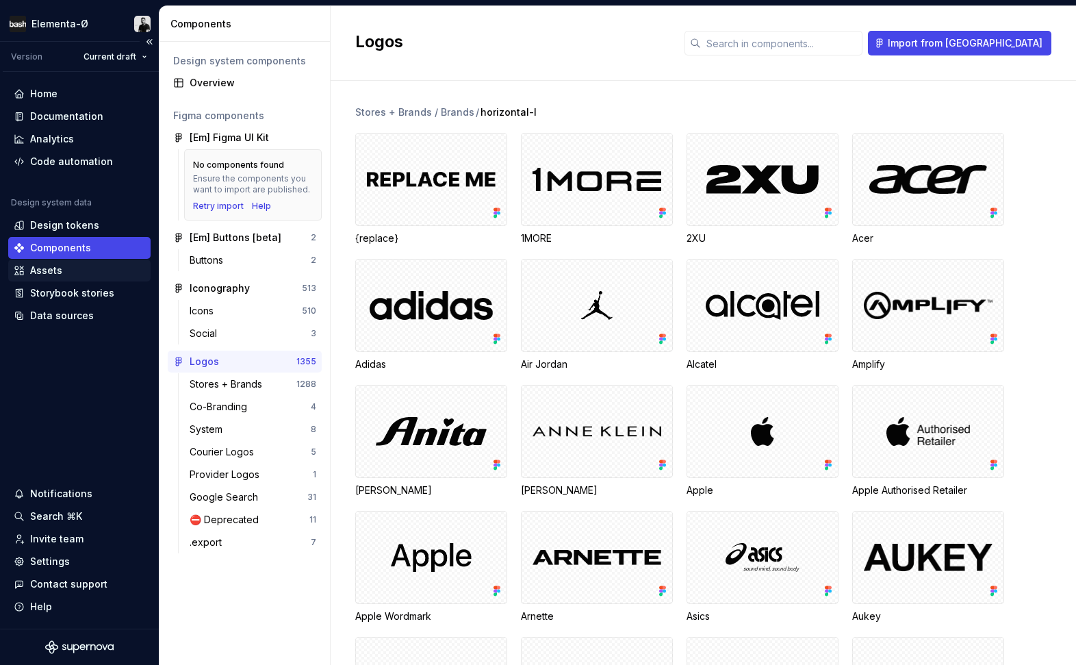
click at [42, 273] on div "Assets" at bounding box center [46, 271] width 32 height 14
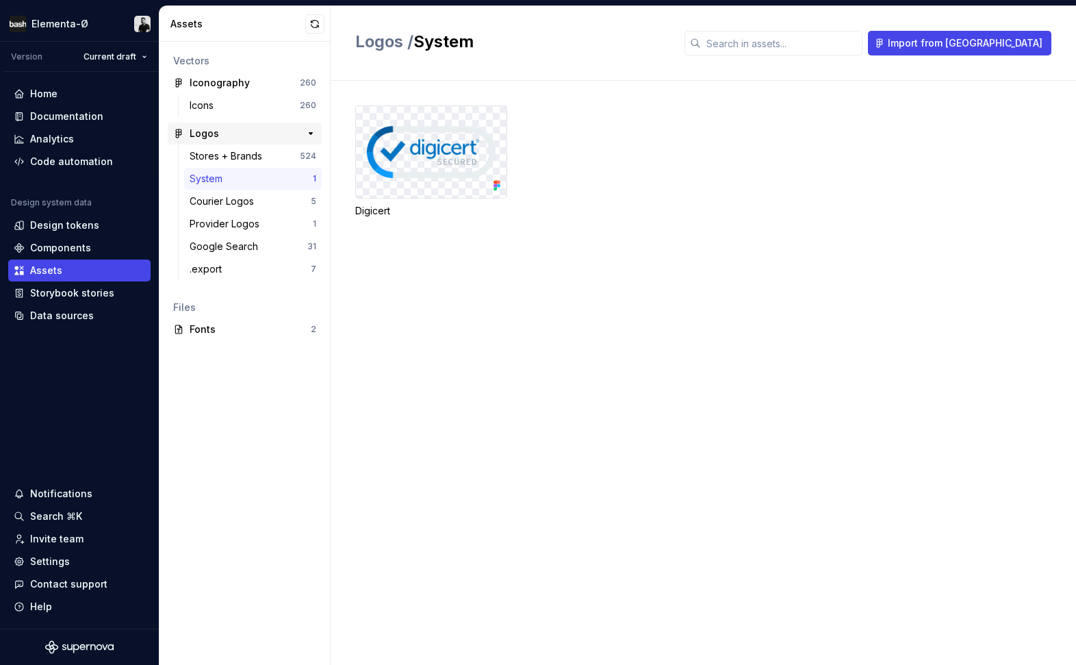
click at [232, 128] on div "Logos" at bounding box center [241, 134] width 102 height 14
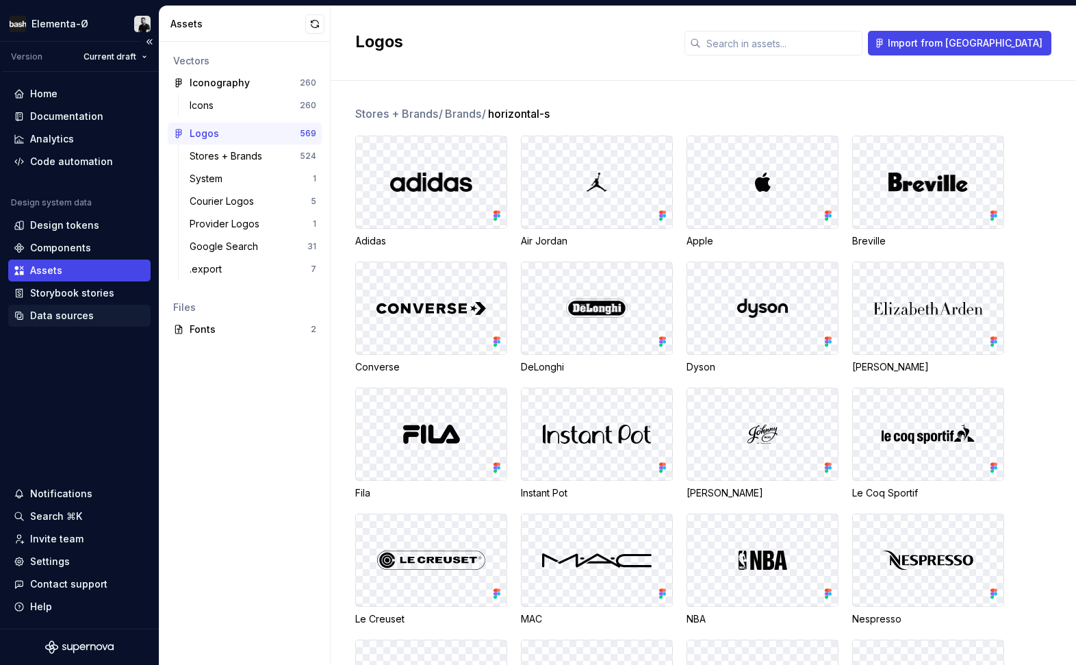
click at [60, 318] on div "Data sources" at bounding box center [62, 316] width 64 height 14
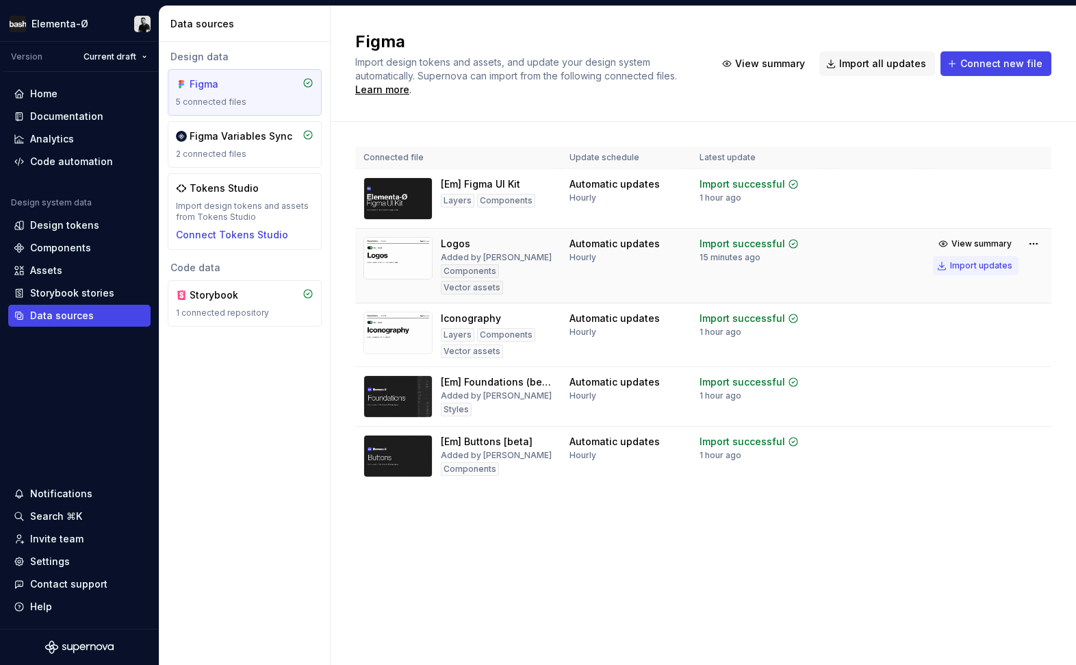
click at [976, 269] on div "Import updates" at bounding box center [981, 265] width 62 height 11
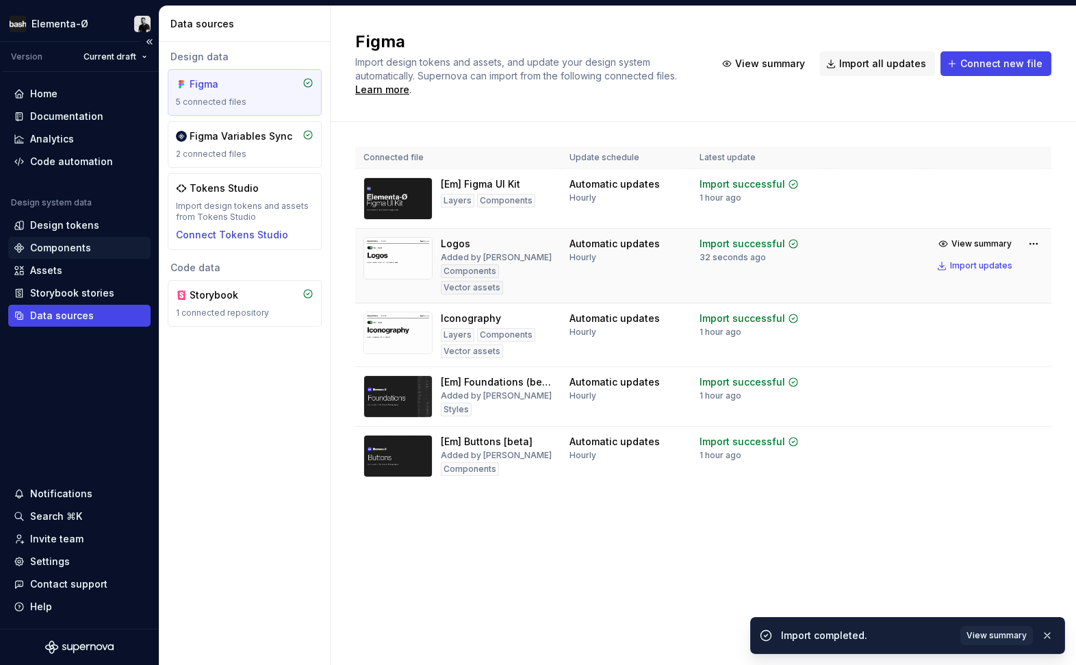
click at [42, 247] on div "Components" at bounding box center [60, 248] width 61 height 14
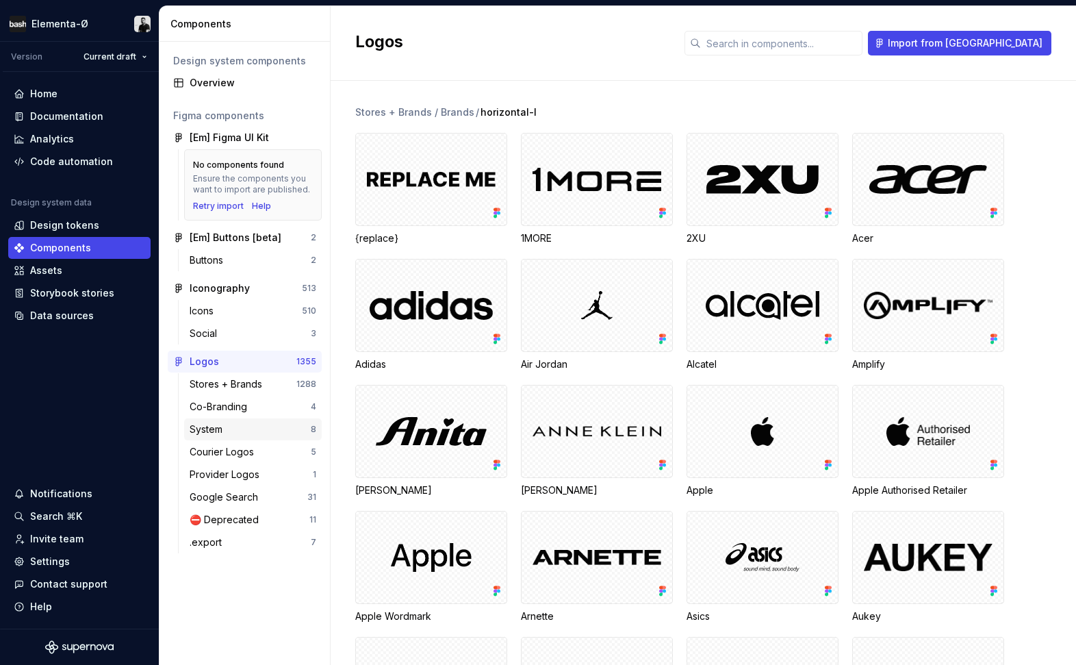
click at [220, 425] on div "System" at bounding box center [209, 429] width 38 height 14
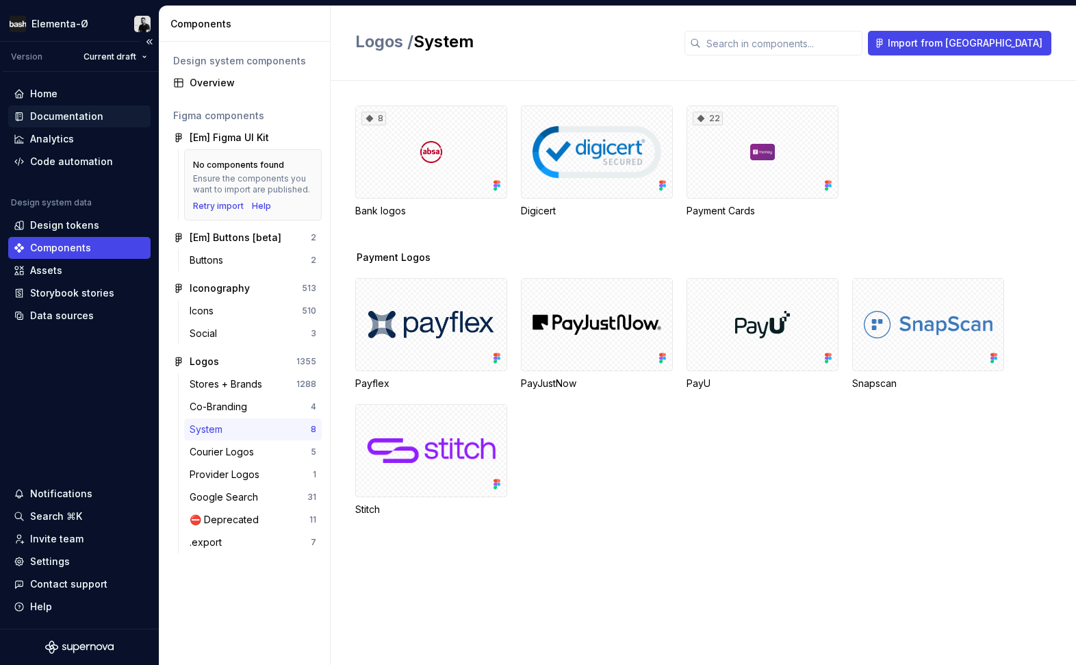
click at [73, 106] on div "Documentation" at bounding box center [79, 116] width 142 height 22
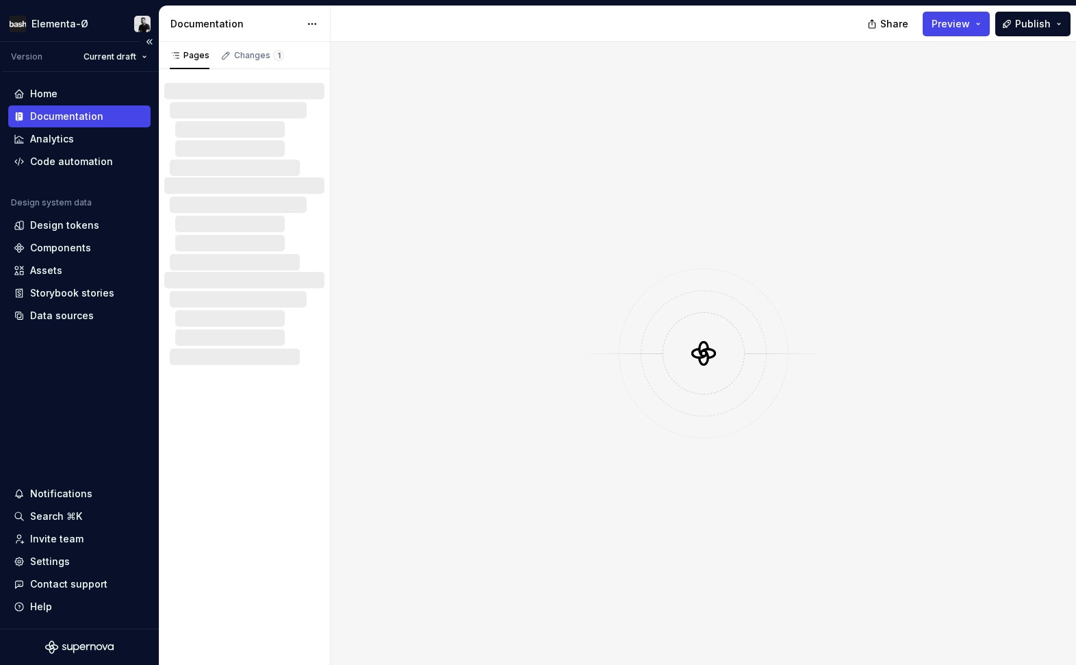
click at [73, 114] on div "Documentation" at bounding box center [66, 117] width 73 height 14
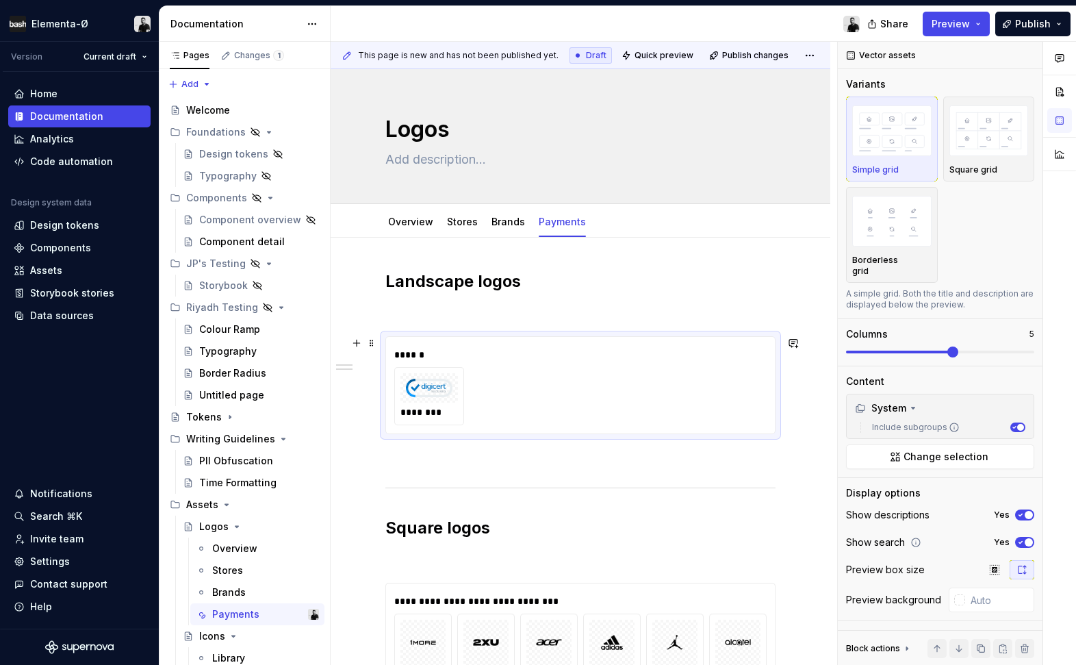
click at [611, 372] on div "********" at bounding box center [580, 396] width 373 height 58
click at [935, 450] on span "Change selection" at bounding box center [946, 457] width 85 height 14
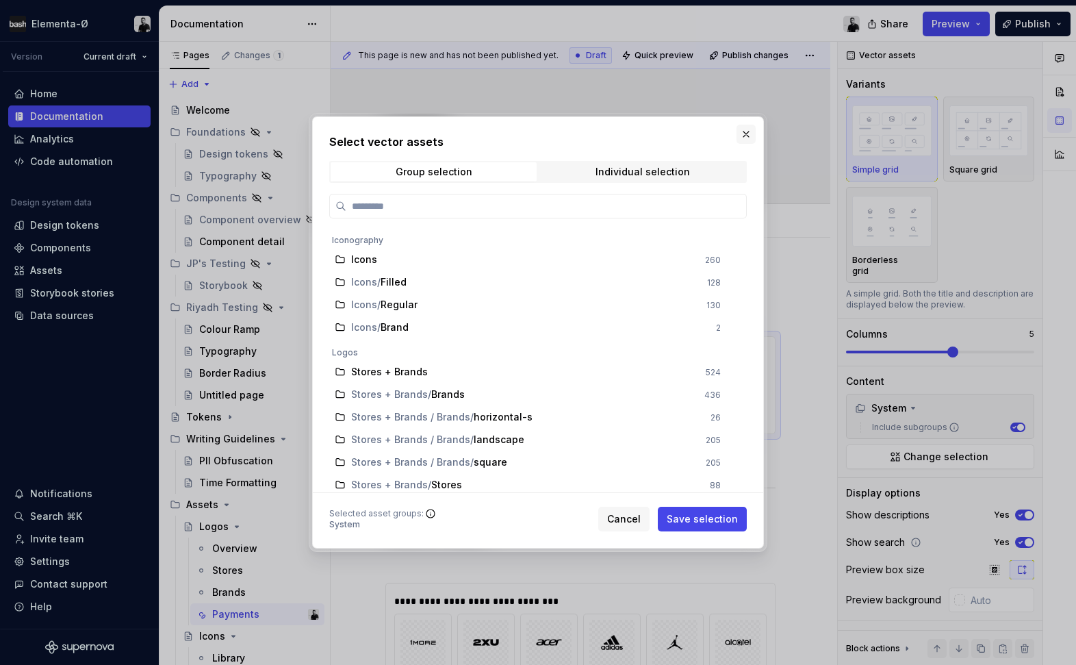
click at [748, 139] on button "button" at bounding box center [746, 134] width 19 height 19
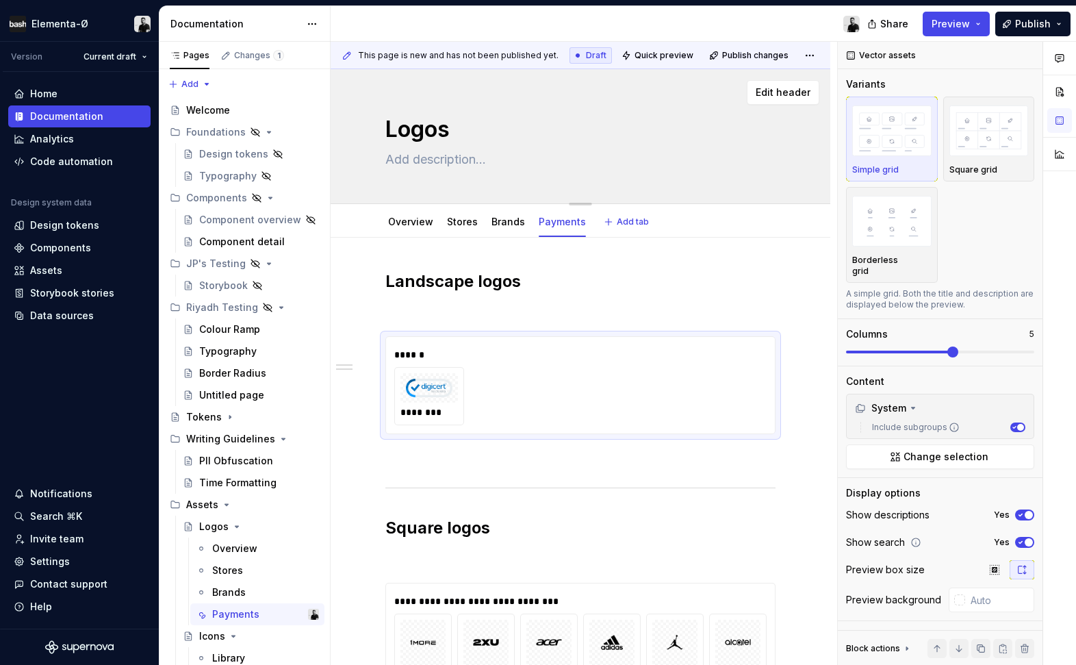
type textarea "*"
